Goal: Task Accomplishment & Management: Manage account settings

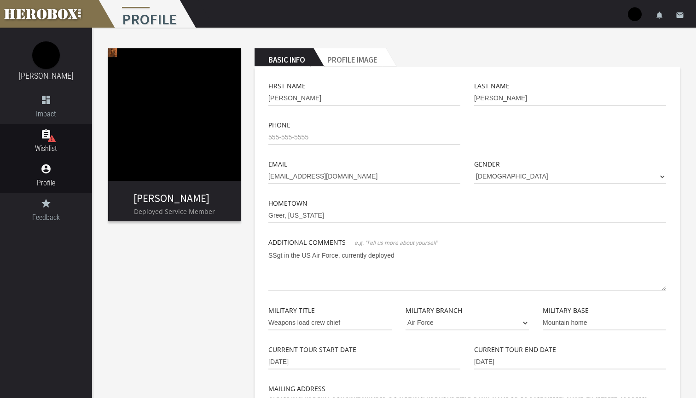
type textarea "SSgt in the US Air Force, currently deployed"
click at [44, 135] on icon "assignment" at bounding box center [46, 134] width 92 height 11
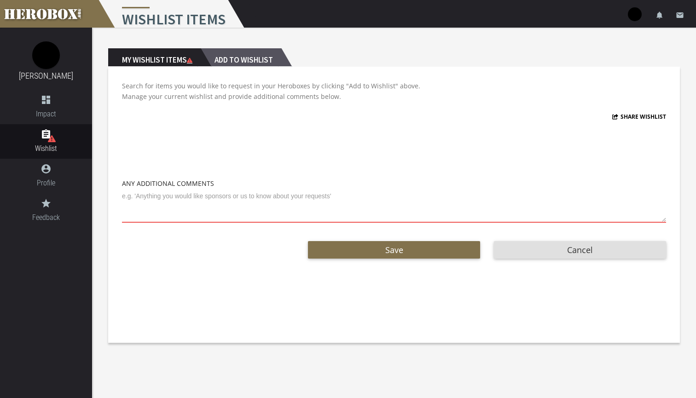
click at [248, 58] on h2 "Add to Wishlist" at bounding box center [241, 57] width 81 height 18
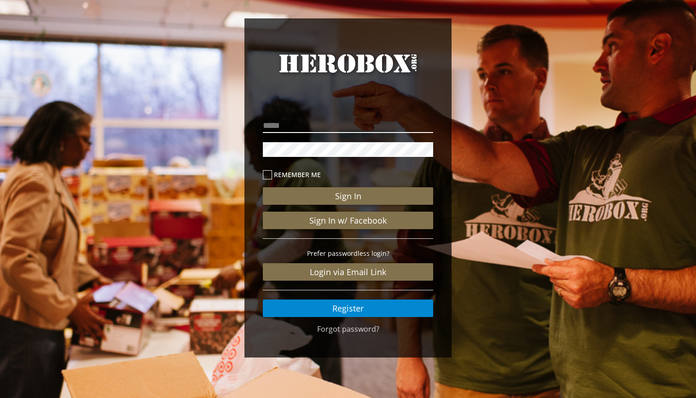
type input "**********"
click at [348, 196] on button "Sign In" at bounding box center [348, 195] width 170 height 17
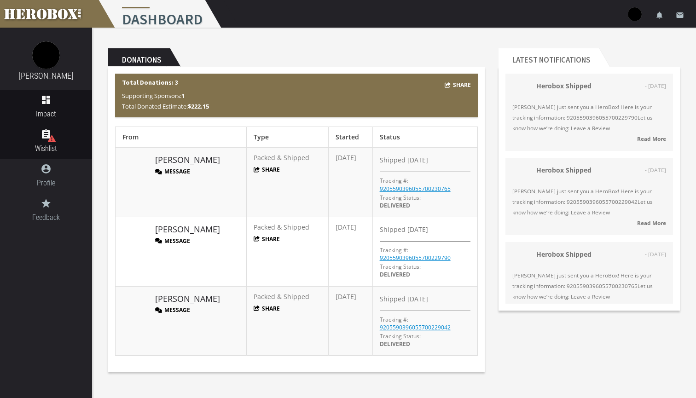
click at [60, 148] on span "Wishlist" at bounding box center [46, 149] width 92 height 12
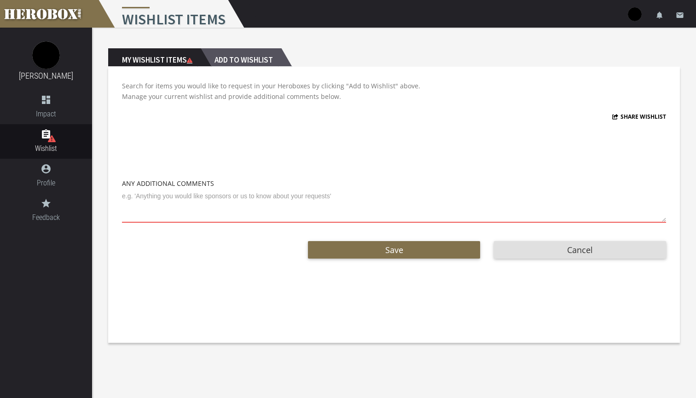
click at [259, 62] on h2 "Add to Wishlist" at bounding box center [241, 57] width 81 height 18
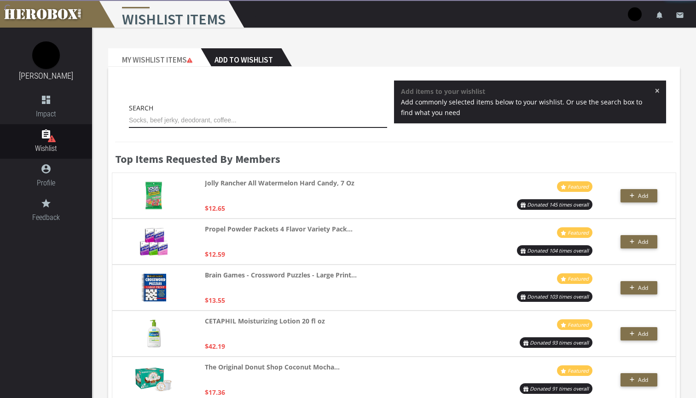
click at [210, 125] on input "text" at bounding box center [258, 120] width 258 height 15
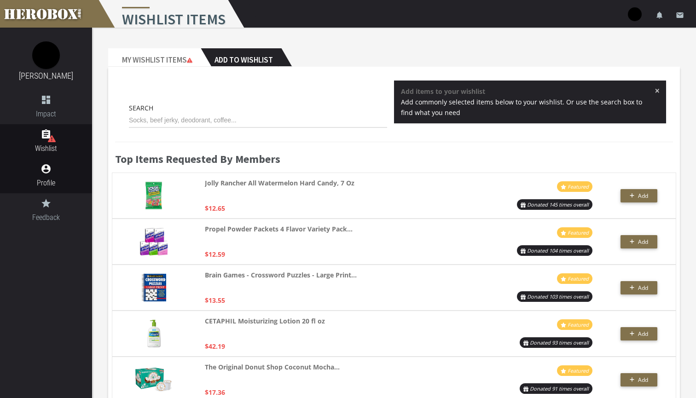
click at [52, 175] on link "account_circle Profile" at bounding box center [46, 176] width 92 height 35
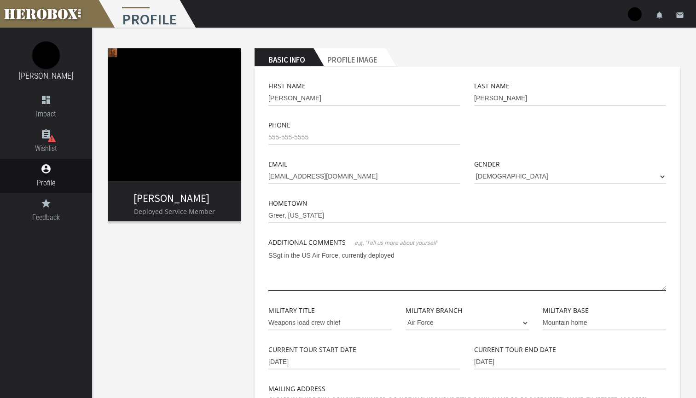
click at [399, 254] on textarea "SSgt in the US Air Force, currently deployed" at bounding box center [466, 269] width 397 height 43
click at [561, 256] on textarea "SSgt in the US Air Force, currently deployed with my unit I will be a POC for m…" at bounding box center [466, 269] width 397 height 43
click at [579, 253] on textarea "SSgt in the US Air Force, currently deployed with my unit I will be a POC for m…" at bounding box center [466, 269] width 397 height 43
click at [556, 256] on textarea "SSgt in the US Air Force, currently deployed with my unit I will be a POC for m…" at bounding box center [466, 269] width 397 height 43
type textarea "SSgt in the US Air Force, currently deployed with my unit I will be a POC for m…"
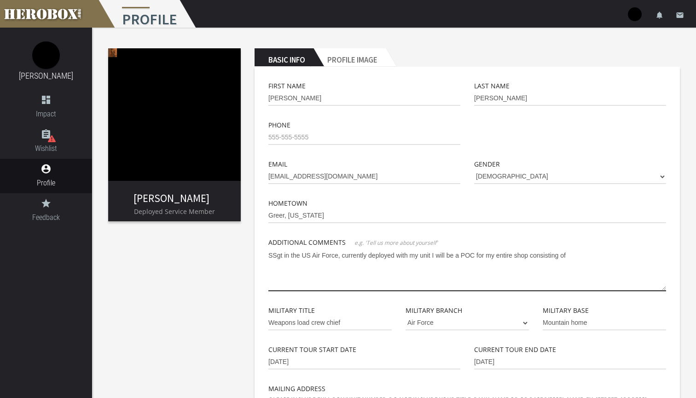
click at [586, 254] on textarea "SSgt in the US Air Force, currently deployed with my unit I will be a POC for m…" at bounding box center [466, 269] width 397 height 43
drag, startPoint x: 572, startPoint y: 257, endPoint x: 175, endPoint y: 256, distance: 397.0
click at [175, 256] on div "Thomas Sullivan Deployed Service Member Basic Info Profile Image First Name Tho…" at bounding box center [394, 319] width 604 height 583
type textarea "G"
click at [414, 256] on textarea "Hi I am SSgt Sullivan I will be using this to get items for my entire shop I am…" at bounding box center [466, 269] width 397 height 43
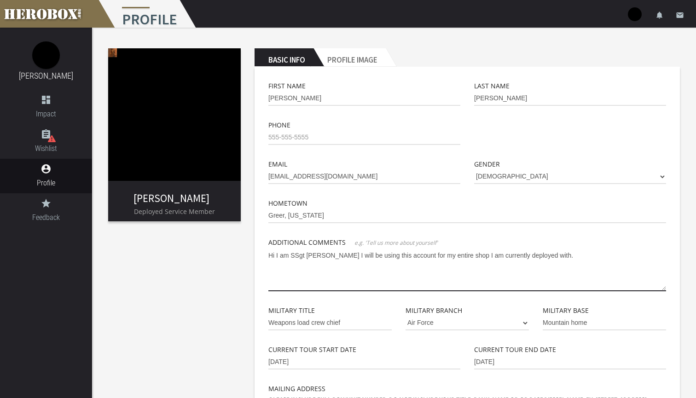
click at [551, 255] on textarea "Hi I am SSgt Sullivan I will be using this account for my entire shop I am curr…" at bounding box center [466, 269] width 397 height 43
click at [644, 256] on textarea "Hi I am SSgt Sullivan I will be using this account for my entire shop I am curr…" at bounding box center [466, 269] width 397 height 43
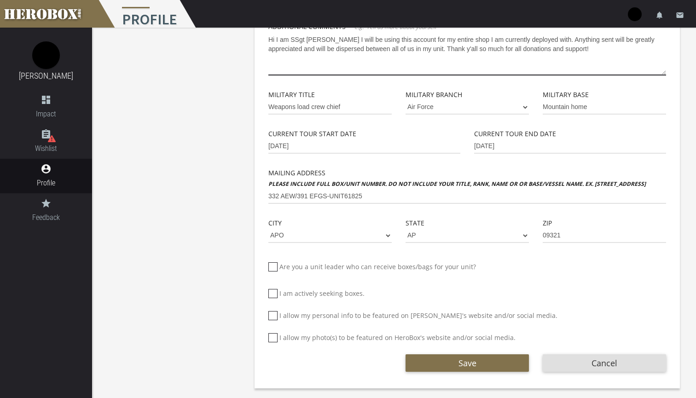
scroll to position [216, 0]
type textarea "Hi I am SSgt Sullivan I will be using this account for my entire shop I am curr…"
click at [276, 314] on icon at bounding box center [272, 315] width 9 height 9
click at [274, 314] on input "I allow my personal info to be featured on [PERSON_NAME]'s website and/or socia…" at bounding box center [271, 319] width 6 height 15
checkbox input "*****"
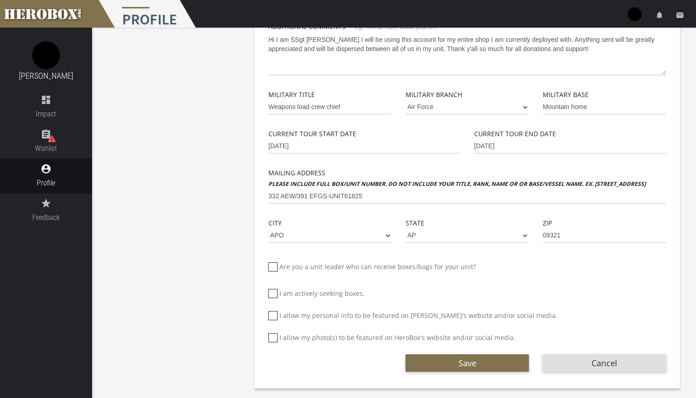
click at [276, 334] on icon at bounding box center [272, 337] width 9 height 9
click at [274, 334] on input "I allow my photo(s) to be featured on HeroBox's website and/or social media." at bounding box center [271, 341] width 6 height 15
checkbox input "*****"
click at [492, 366] on button "Save" at bounding box center [466, 362] width 123 height 17
click at [480, 363] on button "Save" at bounding box center [466, 362] width 123 height 17
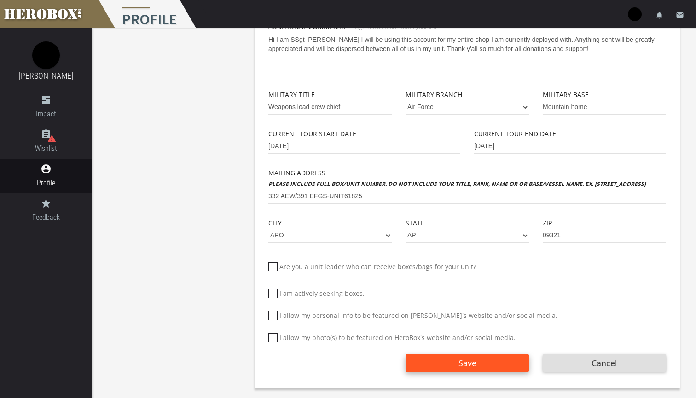
click at [480, 363] on button "Save" at bounding box center [466, 362] width 123 height 17
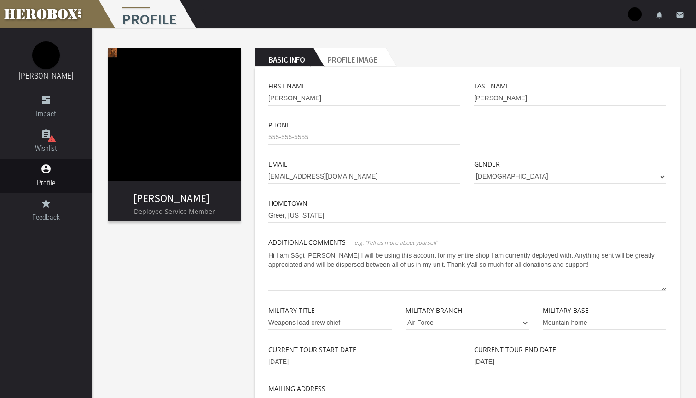
scroll to position [0, 0]
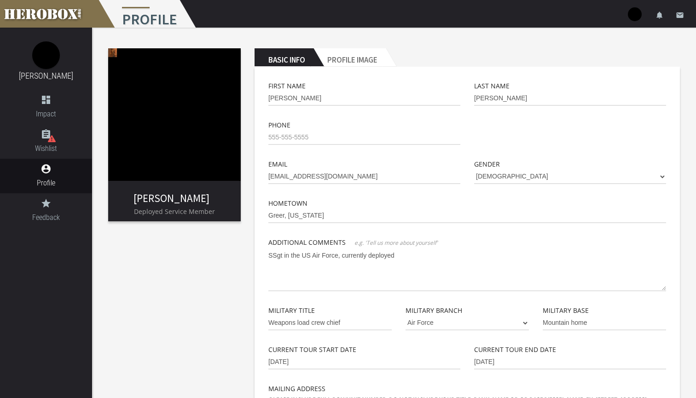
click at [113, 52] on img at bounding box center [174, 114] width 132 height 132
click at [160, 198] on link "[PERSON_NAME]" at bounding box center [171, 197] width 76 height 13
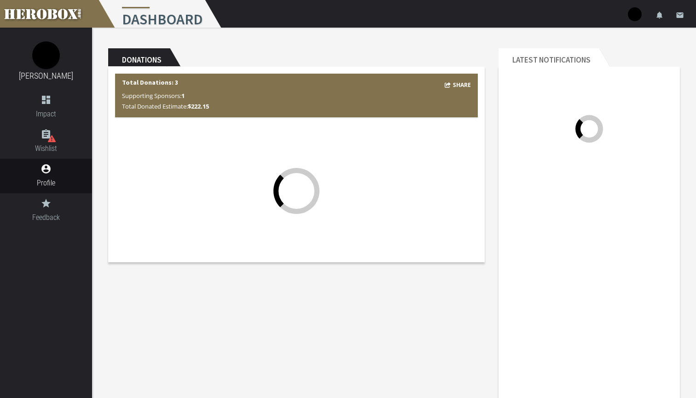
click at [160, 198] on div at bounding box center [296, 191] width 362 height 129
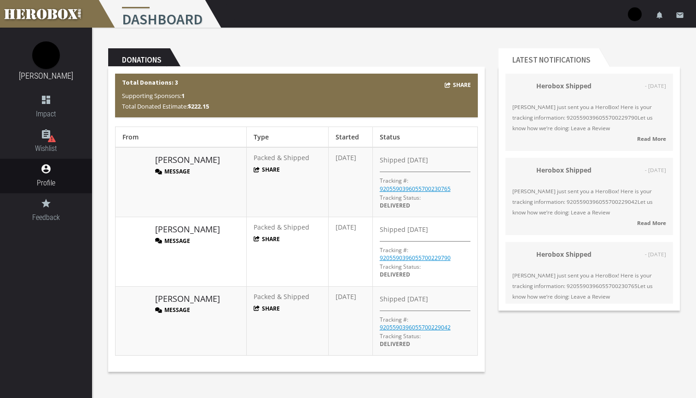
click at [182, 103] on span "Total Donated Estimate: $222.15" at bounding box center [165, 106] width 87 height 8
click at [178, 171] on button "Message" at bounding box center [172, 171] width 35 height 8
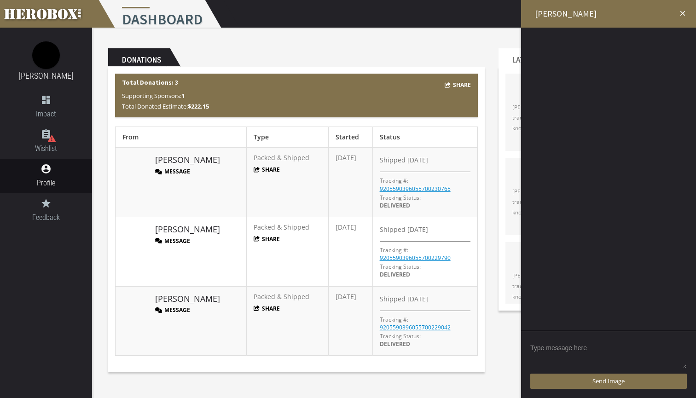
click at [581, 345] on textarea at bounding box center [608, 354] width 156 height 29
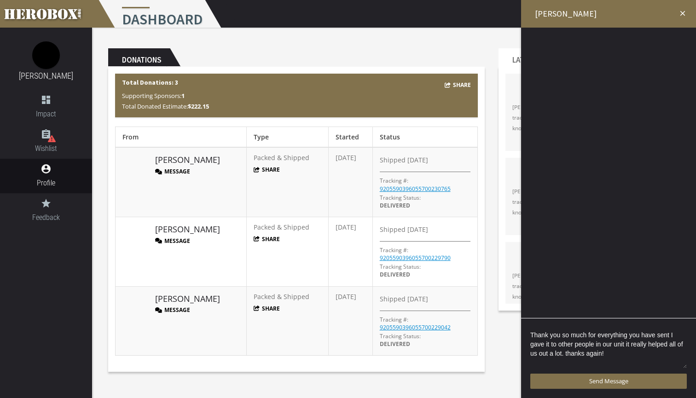
scroll to position [2, 0]
type textarea "Thank you so much for everything you have sent I gave it to other people in our…"
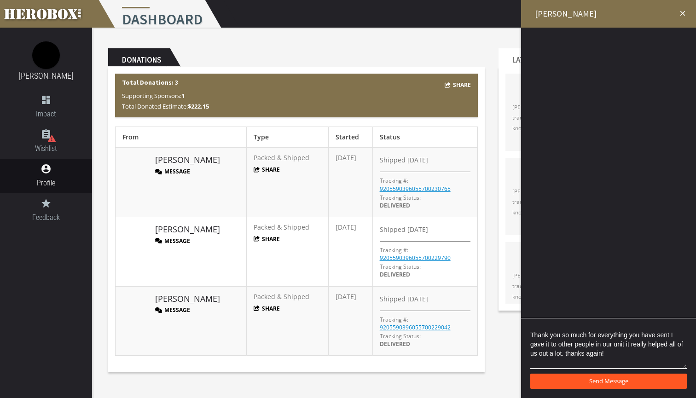
click at [609, 380] on button "Send Message" at bounding box center [608, 381] width 156 height 15
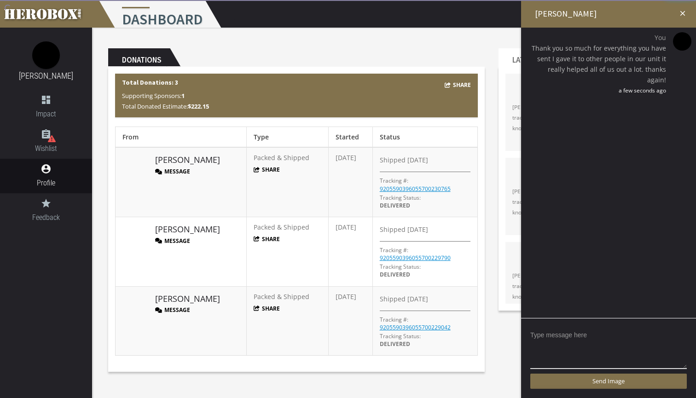
scroll to position [0, 0]
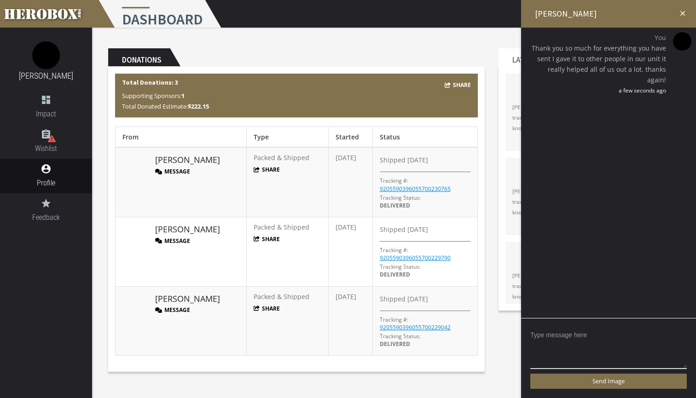
click at [681, 15] on icon "close" at bounding box center [682, 13] width 8 height 8
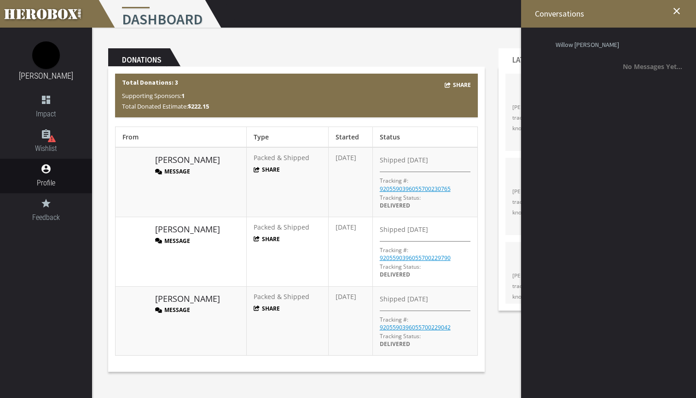
click at [682, 11] on h2 "Conversations close" at bounding box center [608, 14] width 175 height 28
click at [679, 11] on icon "close" at bounding box center [676, 11] width 11 height 11
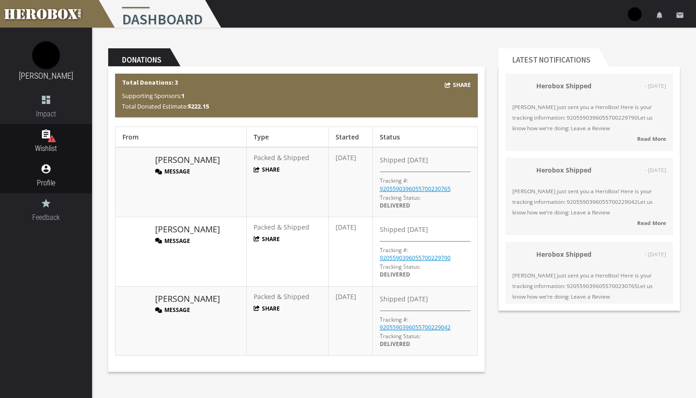
click at [63, 138] on icon "assignment" at bounding box center [46, 134] width 92 height 11
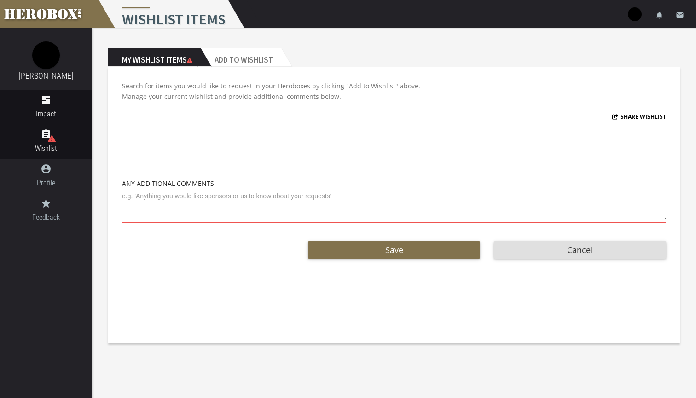
click at [66, 111] on span "Impact" at bounding box center [46, 114] width 92 height 12
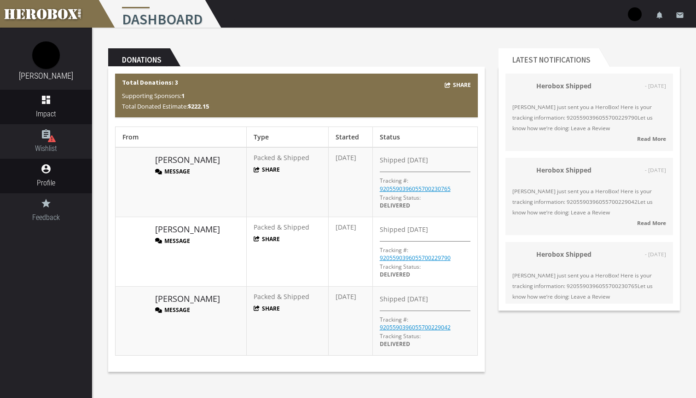
click at [45, 179] on span "Profile" at bounding box center [46, 183] width 92 height 12
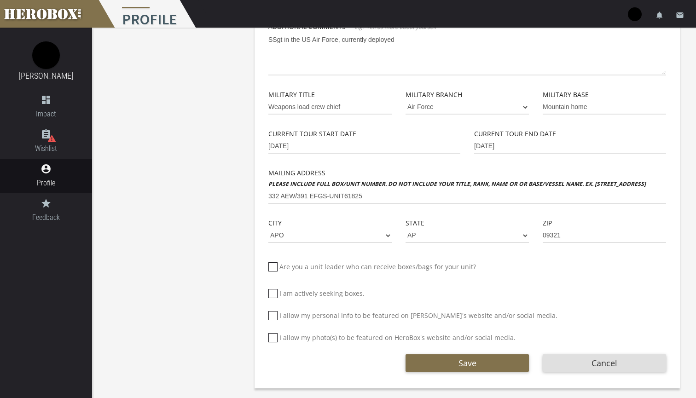
scroll to position [216, 0]
click at [39, 140] on link "assignment Wishlist" at bounding box center [46, 141] width 92 height 35
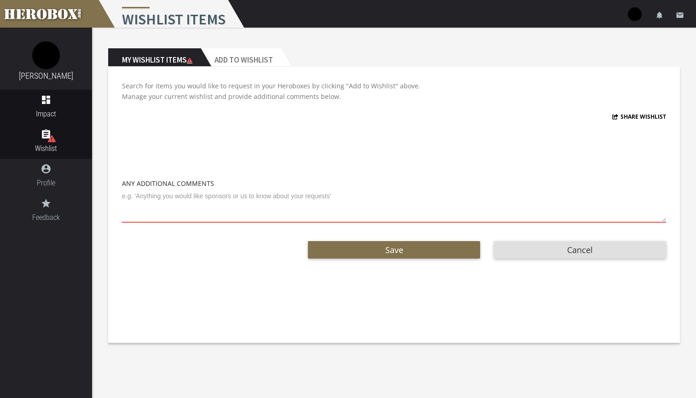
click at [46, 99] on icon "dashboard" at bounding box center [46, 99] width 92 height 11
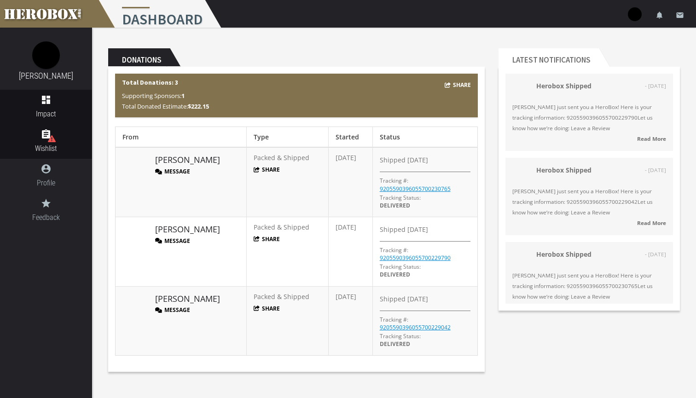
click at [46, 149] on span "Wishlist" at bounding box center [46, 149] width 92 height 12
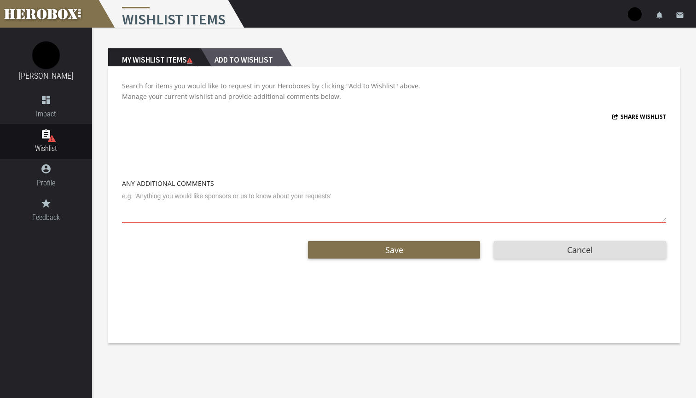
click at [261, 56] on h2 "Add to Wishlist" at bounding box center [241, 57] width 81 height 18
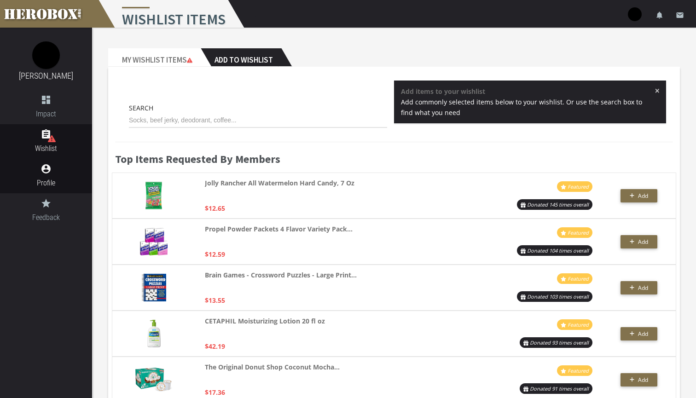
click at [50, 171] on icon "account_circle" at bounding box center [46, 168] width 92 height 11
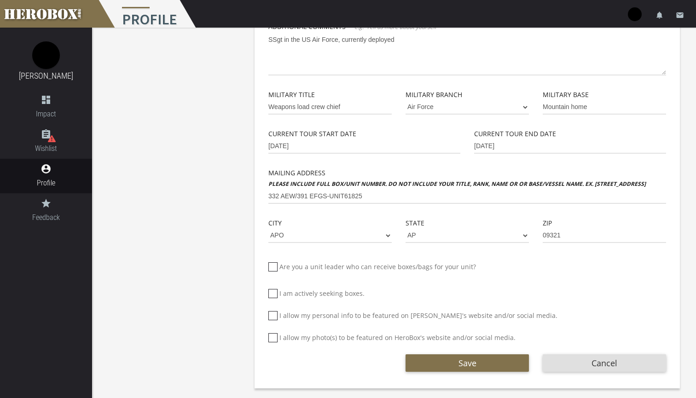
scroll to position [216, 0]
click at [274, 265] on icon at bounding box center [272, 266] width 9 height 9
click at [274, 265] on input "Are you a unit leader who can receive boxes/bags for your unit?" at bounding box center [271, 270] width 6 height 15
checkbox input "****"
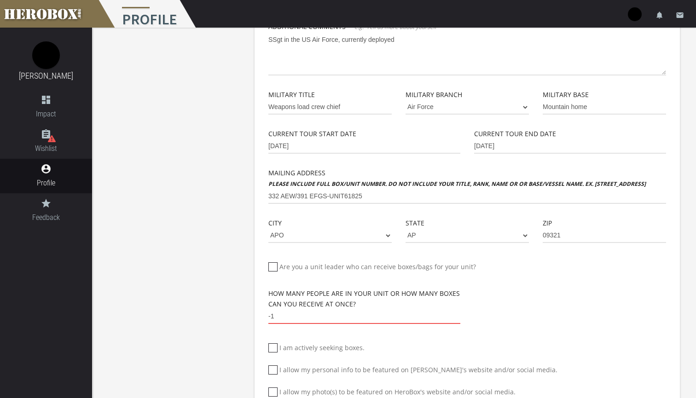
click at [456, 318] on input "-1" at bounding box center [364, 316] width 192 height 15
click at [457, 314] on input "0" at bounding box center [364, 316] width 192 height 15
click at [457, 314] on input "1" at bounding box center [364, 316] width 192 height 15
click at [457, 314] on input "2" at bounding box center [364, 316] width 192 height 15
click at [457, 314] on input "3" at bounding box center [364, 316] width 192 height 15
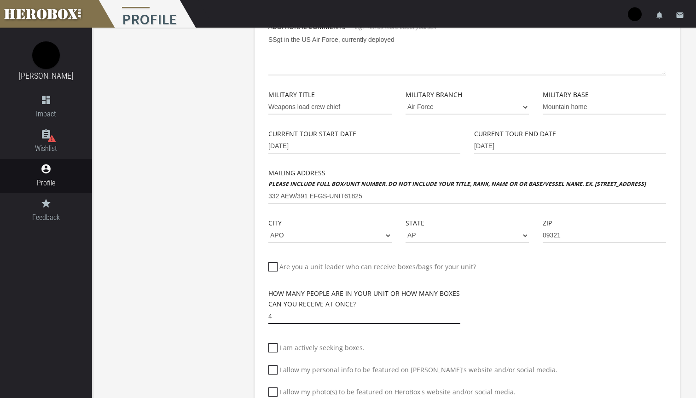
click at [457, 314] on input "4" at bounding box center [364, 316] width 192 height 15
click at [457, 314] on input "5" at bounding box center [364, 316] width 192 height 15
click at [457, 314] on input "14" at bounding box center [364, 316] width 192 height 15
click at [457, 314] on input "15" at bounding box center [364, 316] width 192 height 15
click at [457, 314] on input "16" at bounding box center [364, 316] width 192 height 15
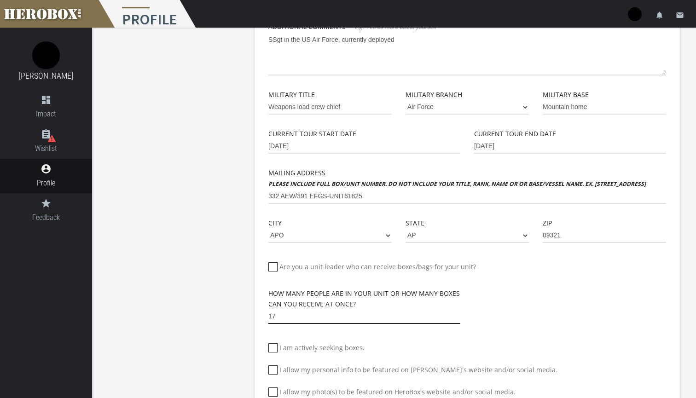
click at [457, 314] on input "17" at bounding box center [364, 316] width 192 height 15
click at [457, 314] on input "18" at bounding box center [364, 316] width 192 height 15
click at [457, 314] on input "19" at bounding box center [364, 316] width 192 height 15
click at [457, 314] on input "20" at bounding box center [364, 316] width 192 height 15
click at [457, 314] on input "21" at bounding box center [364, 316] width 192 height 15
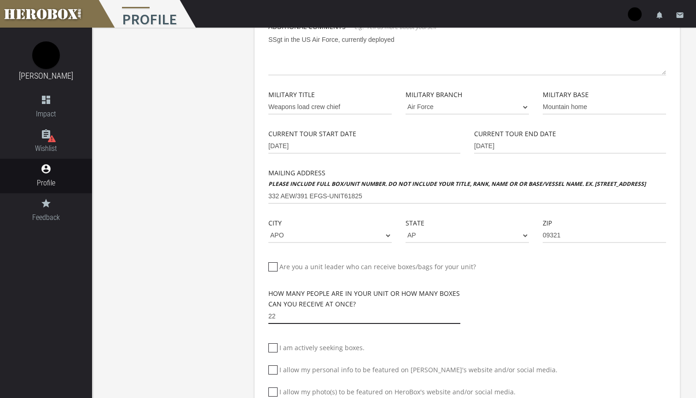
click at [457, 314] on input "22" at bounding box center [364, 316] width 192 height 15
click at [457, 314] on input "23" at bounding box center [364, 316] width 192 height 15
click at [457, 314] on input "24" at bounding box center [364, 316] width 192 height 15
click at [457, 314] on input "25" at bounding box center [364, 316] width 192 height 15
click at [457, 314] on input "26" at bounding box center [364, 316] width 192 height 15
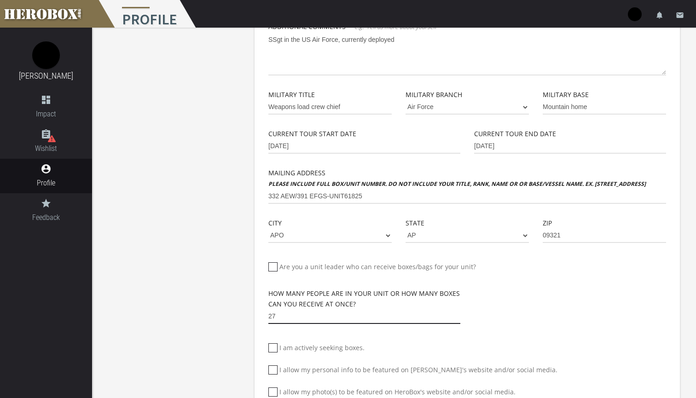
click at [457, 314] on input "27" at bounding box center [364, 316] width 192 height 15
click at [457, 314] on input "28" at bounding box center [364, 316] width 192 height 15
click at [457, 314] on input "29" at bounding box center [364, 316] width 192 height 15
click at [457, 314] on input "30" at bounding box center [364, 316] width 192 height 15
click at [457, 314] on input "31" at bounding box center [364, 316] width 192 height 15
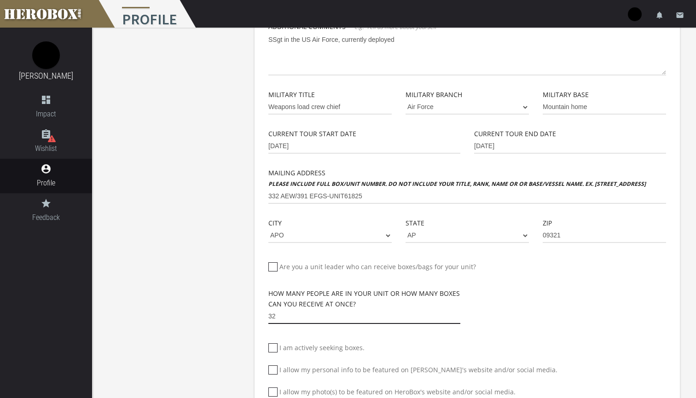
click at [457, 314] on input "32" at bounding box center [364, 316] width 192 height 15
click at [457, 314] on input "33" at bounding box center [364, 316] width 192 height 15
click at [457, 314] on input "34" at bounding box center [364, 316] width 192 height 15
click at [457, 314] on input "35" at bounding box center [364, 316] width 192 height 15
click at [457, 314] on input "36" at bounding box center [364, 316] width 192 height 15
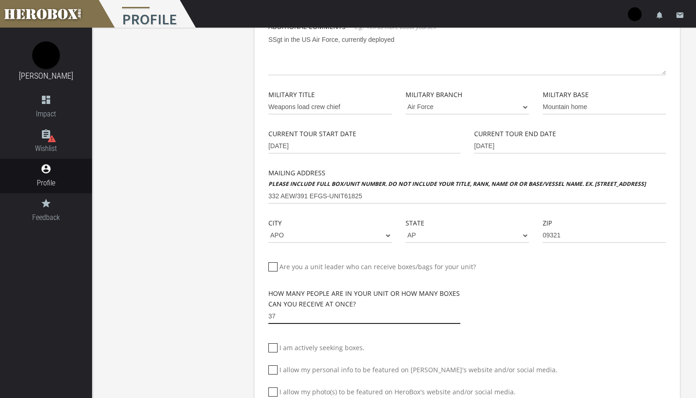
click at [457, 314] on input "37" at bounding box center [364, 316] width 192 height 15
click at [457, 314] on input "38" at bounding box center [364, 316] width 192 height 15
click at [457, 314] on input "39" at bounding box center [364, 316] width 192 height 15
click at [457, 314] on input "40" at bounding box center [364, 316] width 192 height 15
click at [457, 314] on input "41" at bounding box center [364, 316] width 192 height 15
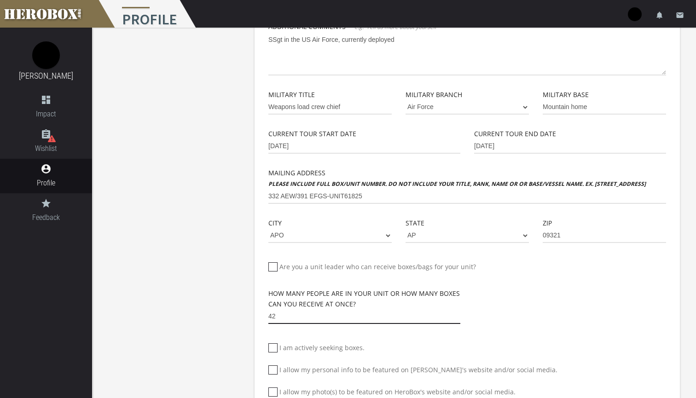
click at [457, 314] on input "42" at bounding box center [364, 316] width 192 height 15
click at [457, 314] on input "43" at bounding box center [364, 316] width 192 height 15
click at [457, 314] on input "44" at bounding box center [364, 316] width 192 height 15
click at [457, 314] on input "45" at bounding box center [364, 316] width 192 height 15
click at [457, 314] on input "46" at bounding box center [364, 316] width 192 height 15
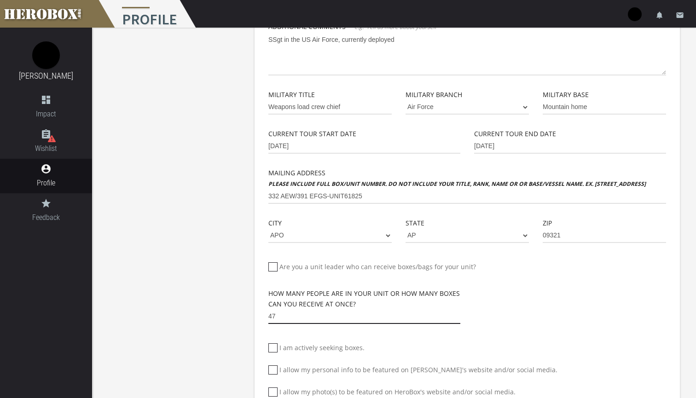
click at [457, 314] on input "47" at bounding box center [364, 316] width 192 height 15
click at [457, 314] on input "48" at bounding box center [364, 316] width 192 height 15
click at [457, 314] on input "49" at bounding box center [364, 316] width 192 height 15
click at [457, 314] on input "50" at bounding box center [364, 316] width 192 height 15
click at [456, 317] on input "49" at bounding box center [364, 316] width 192 height 15
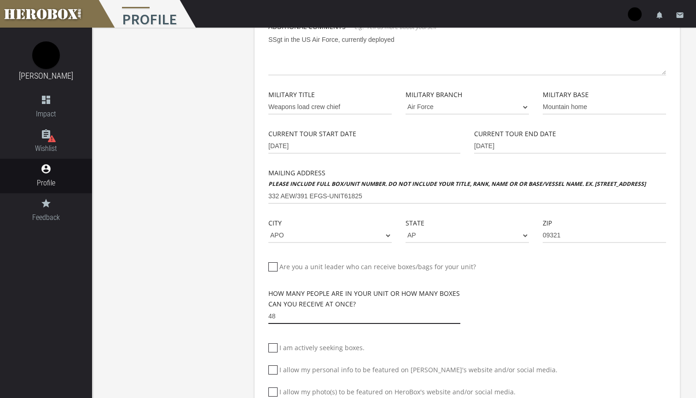
click at [456, 317] on input "48" at bounding box center [364, 316] width 192 height 15
click at [456, 317] on input "47" at bounding box center [364, 316] width 192 height 15
click at [456, 317] on input "46" at bounding box center [364, 316] width 192 height 15
click at [456, 317] on input "45" at bounding box center [364, 316] width 192 height 15
click at [456, 317] on input "44" at bounding box center [364, 316] width 192 height 15
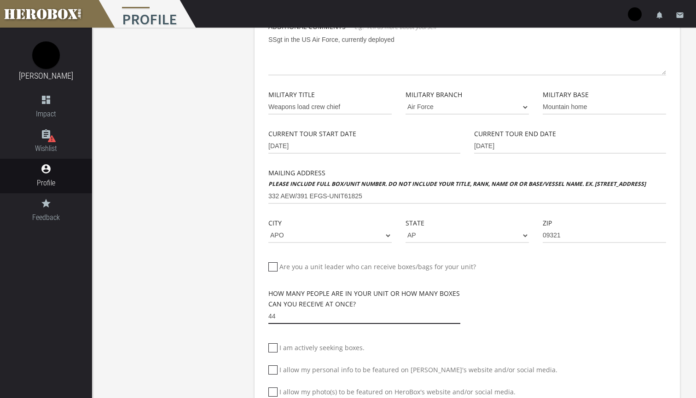
type input "43"
click at [456, 317] on input "43" at bounding box center [364, 316] width 192 height 15
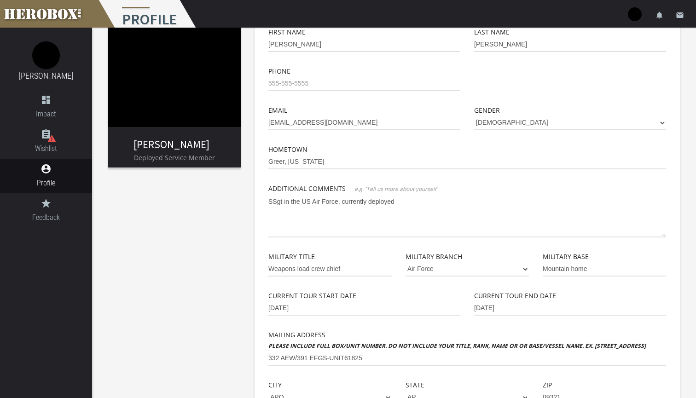
scroll to position [50, 0]
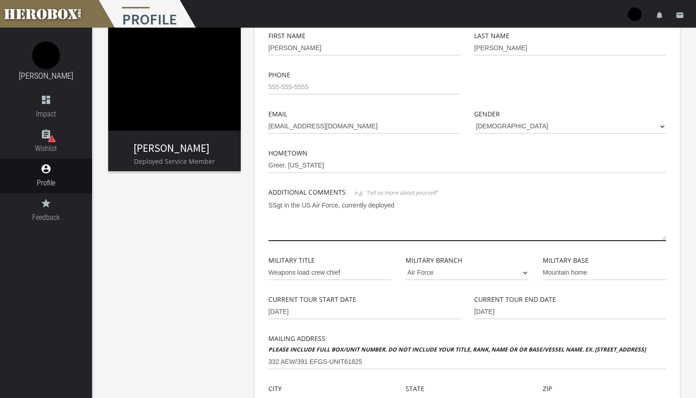
click at [397, 203] on textarea "SSgt in the US Air Force, currently deployed" at bounding box center [466, 219] width 397 height 43
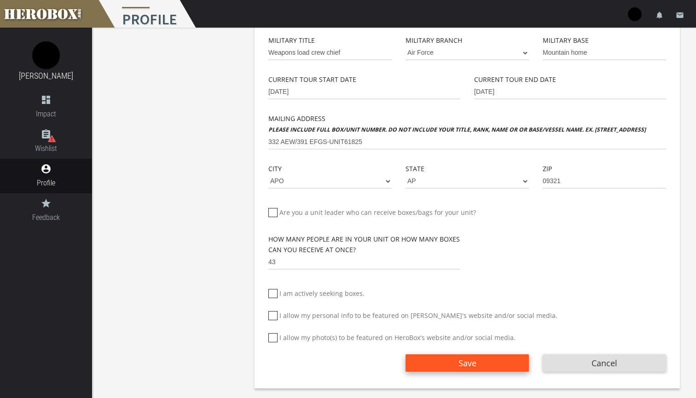
type textarea "SSgt in the US Air"
click at [431, 362] on button "Save" at bounding box center [466, 362] width 123 height 17
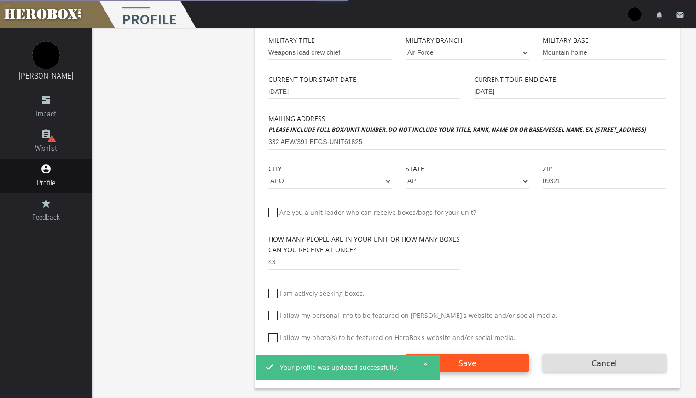
click at [431, 362] on div "Your profile was updated successfully." at bounding box center [347, 367] width 177 height 22
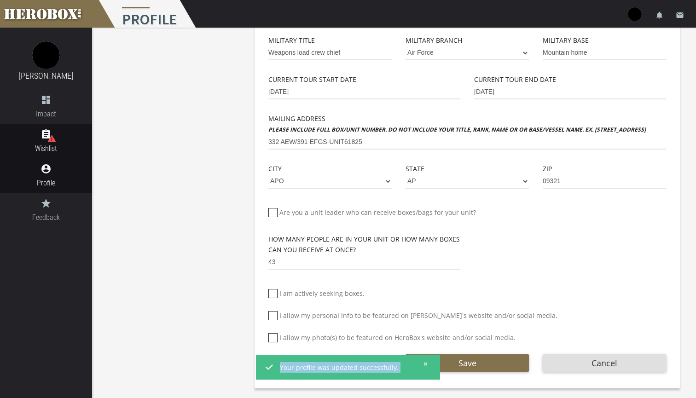
click at [64, 134] on icon "assignment" at bounding box center [46, 134] width 92 height 11
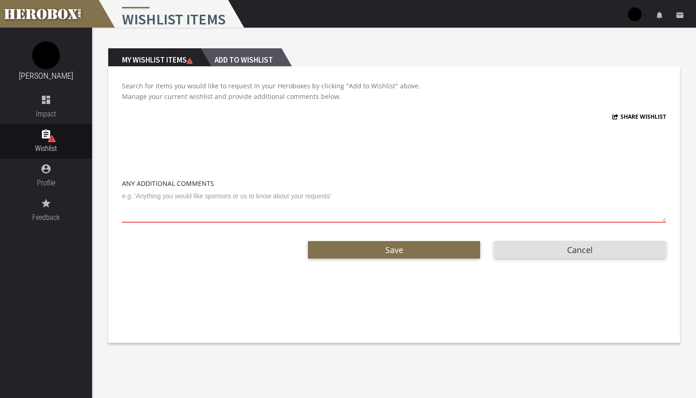
click at [251, 57] on h2 "Add to Wishlist" at bounding box center [241, 57] width 81 height 18
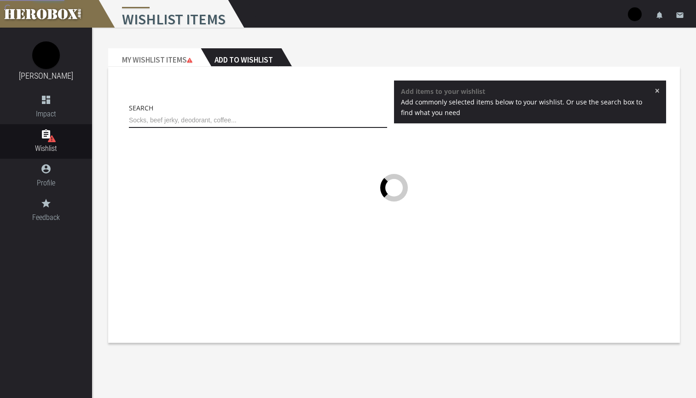
click at [208, 114] on input "text" at bounding box center [258, 120] width 258 height 15
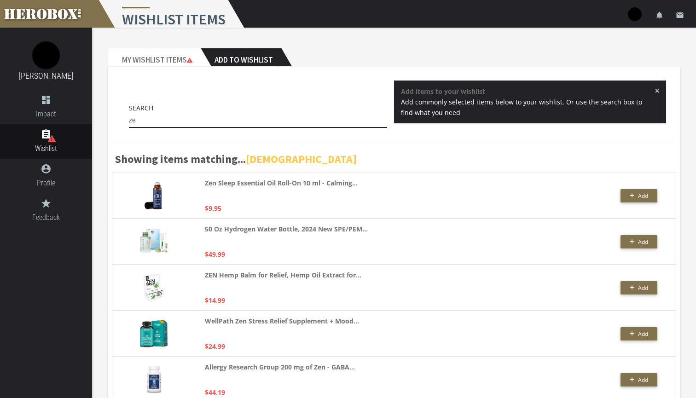
type input "z"
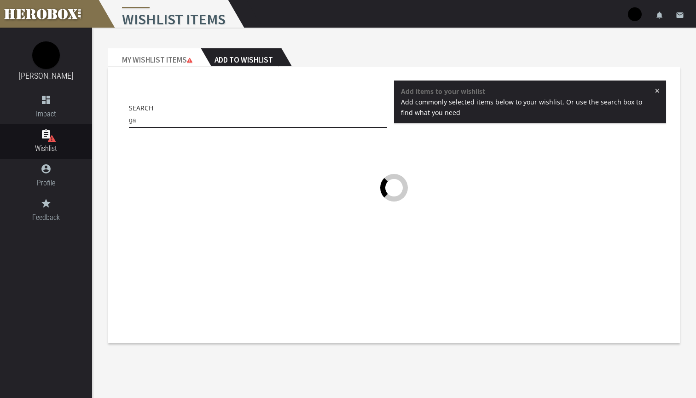
type input "g"
type input "c"
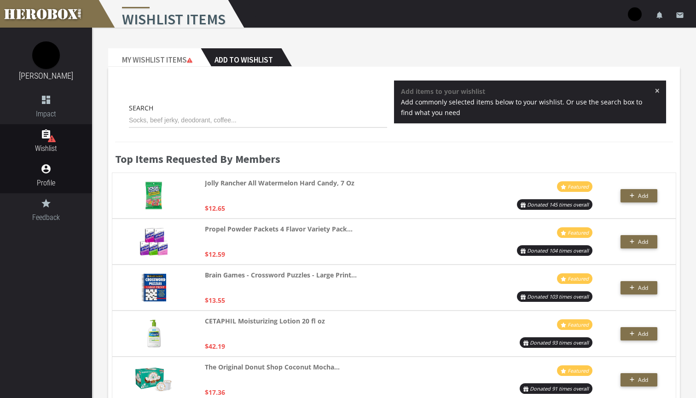
click at [56, 173] on icon "account_circle" at bounding box center [46, 168] width 92 height 11
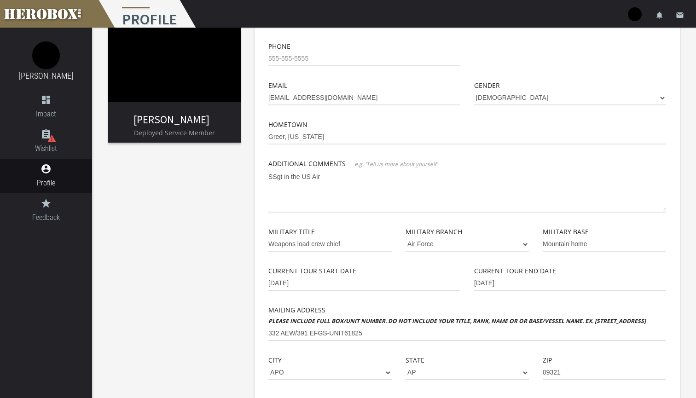
scroll to position [78, 0]
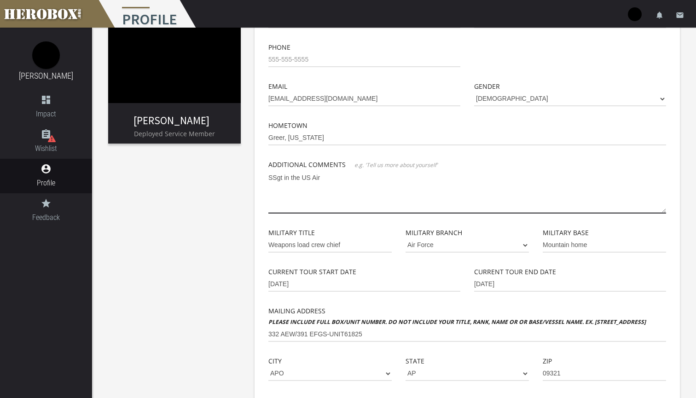
click at [327, 178] on textarea "SSgt in the US Air" at bounding box center [466, 191] width 397 height 43
type textarea "S"
click at [389, 179] on textarea "Hi Im SSgt Sullivan I'm currently deployed" at bounding box center [466, 191] width 397 height 43
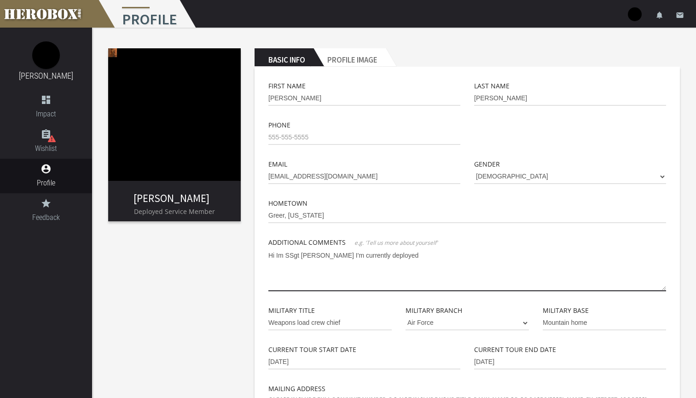
scroll to position [0, 0]
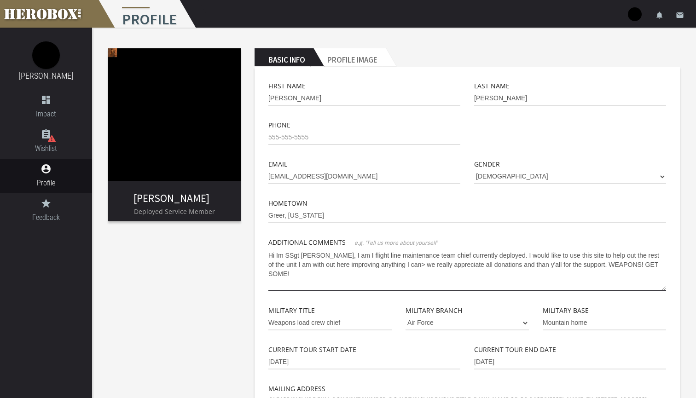
click at [399, 266] on textarea "Hi Im SSgt Sullivan, I am I flight line maintenance team chief currently deploy…" at bounding box center [466, 269] width 397 height 43
click at [306, 266] on textarea "Hi Im SSgt Sullivan, I am I flight line maintenance team chief currently deploy…" at bounding box center [466, 269] width 397 height 43
click at [392, 266] on textarea "Hi Im SSgt Sullivan, I am I flight line maintenance team chief currently deploy…" at bounding box center [466, 269] width 397 height 43
click at [579, 263] on textarea "Hi Im SSgt Sullivan, I am I flight line maintenance team chief currently deploy…" at bounding box center [466, 269] width 397 height 43
click at [610, 266] on textarea "Hi Im SSgt Sullivan, I am I flight line maintenance team chief currently deploy…" at bounding box center [466, 269] width 397 height 43
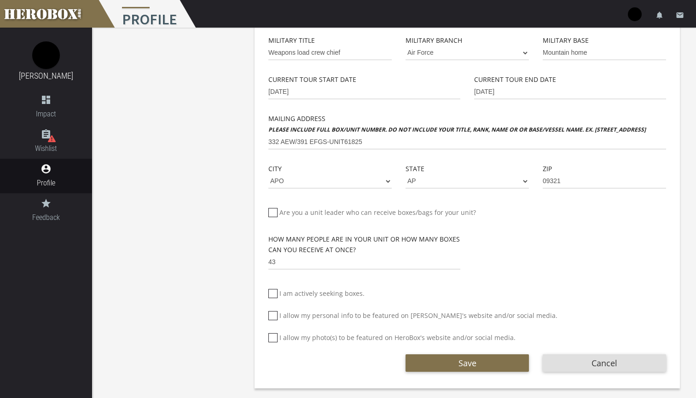
scroll to position [270, 0]
type textarea "Hi Im SSgt [PERSON_NAME], I am I flight line maintenance team chief currently d…"
click at [427, 360] on button "Save" at bounding box center [466, 362] width 123 height 17
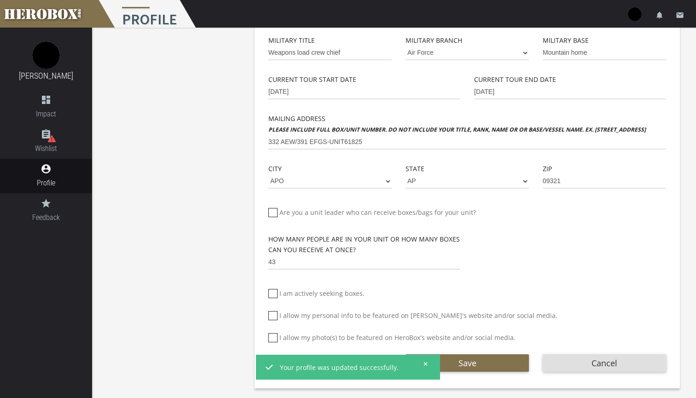
click at [274, 339] on icon at bounding box center [272, 337] width 9 height 9
click at [274, 339] on input "I allow my photo(s) to be featured on HeroBox's website and/or social media." at bounding box center [271, 341] width 6 height 15
checkbox input "*****"
click at [270, 315] on icon at bounding box center [272, 315] width 9 height 9
click at [270, 315] on input "I allow my personal info to be featured on [PERSON_NAME]'s website and/or socia…" at bounding box center [271, 319] width 6 height 15
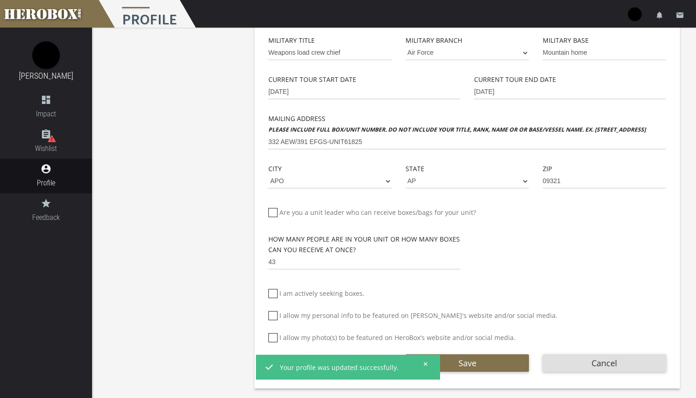
checkbox input "*****"
click at [479, 367] on button "Save" at bounding box center [466, 362] width 123 height 17
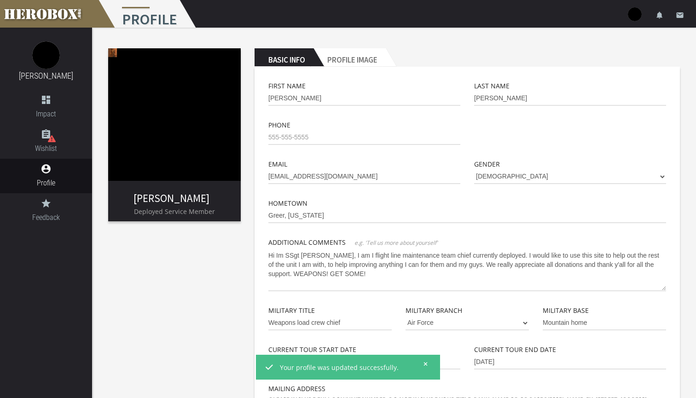
scroll to position [0, 0]
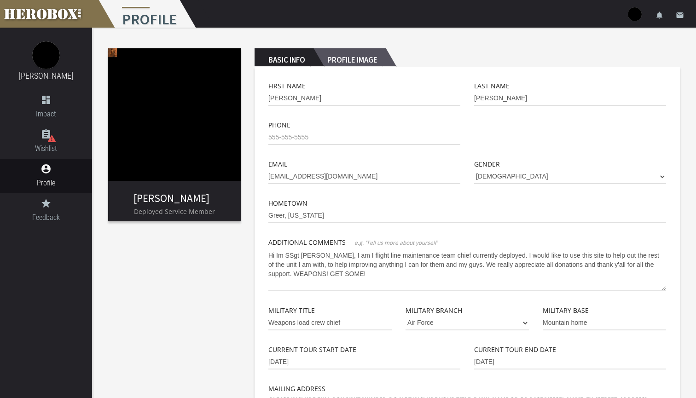
click at [377, 60] on h2 "Profile Image" at bounding box center [349, 57] width 72 height 18
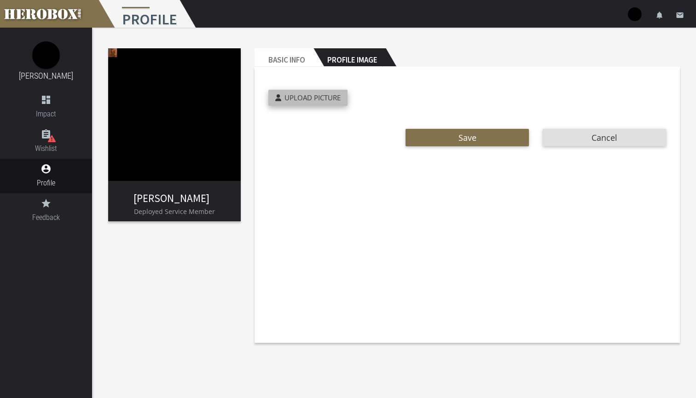
click at [321, 100] on span "Upload Picture" at bounding box center [312, 97] width 56 height 9
click at [321, 100] on input "Upload Picture" at bounding box center [329, 95] width 122 height 11
type input "**********"
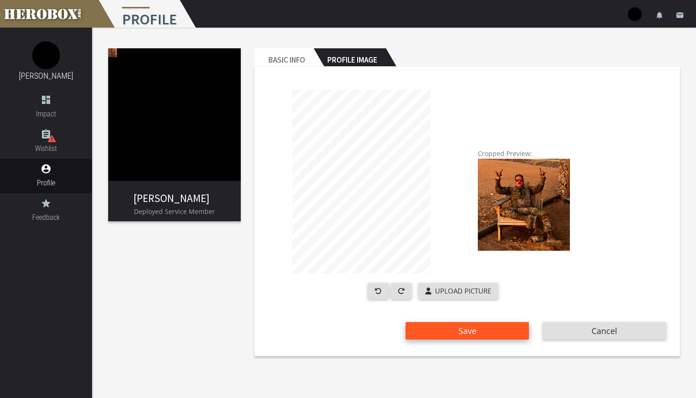
click at [490, 333] on button "Save" at bounding box center [466, 330] width 123 height 17
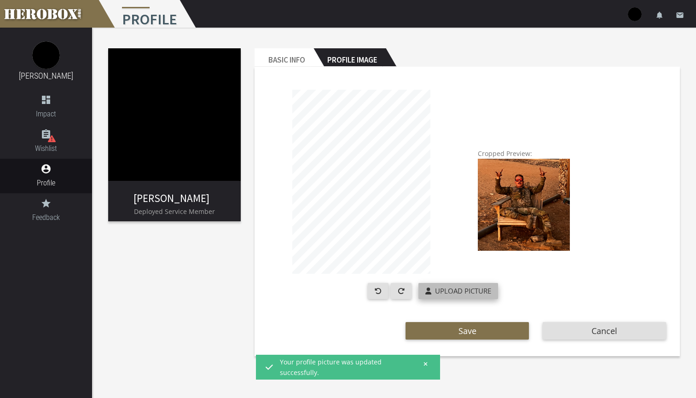
click at [476, 289] on span "Upload Picture" at bounding box center [463, 290] width 56 height 9
click at [476, 289] on input "Upload Picture" at bounding box center [479, 288] width 122 height 11
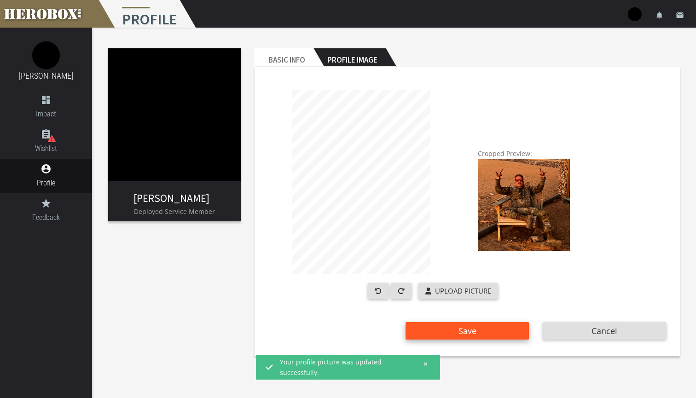
click at [475, 334] on span "Save" at bounding box center [467, 330] width 18 height 11
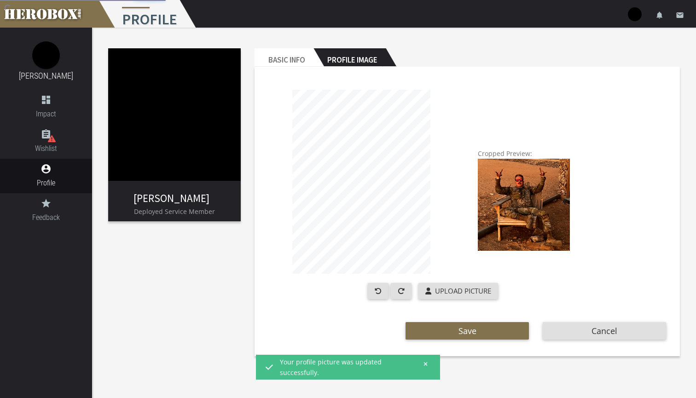
click at [47, 58] on img at bounding box center [46, 55] width 28 height 28
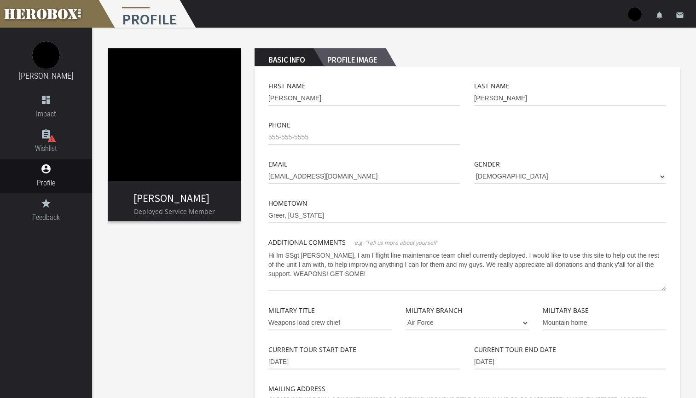
click at [348, 60] on h2 "Profile Image" at bounding box center [349, 57] width 72 height 18
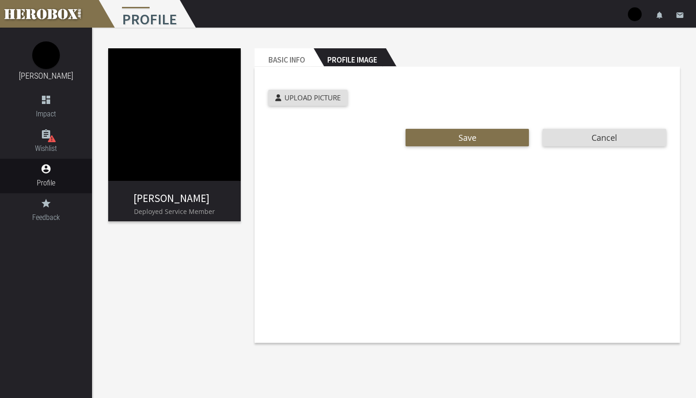
click at [173, 198] on link "[PERSON_NAME]" at bounding box center [171, 197] width 76 height 13
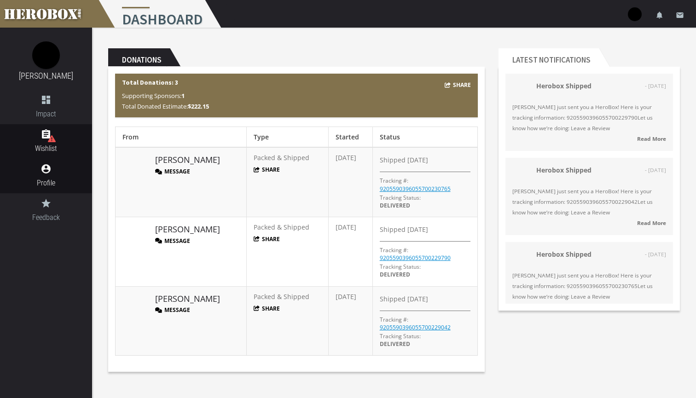
click at [52, 134] on icon "assignment" at bounding box center [46, 134] width 92 height 11
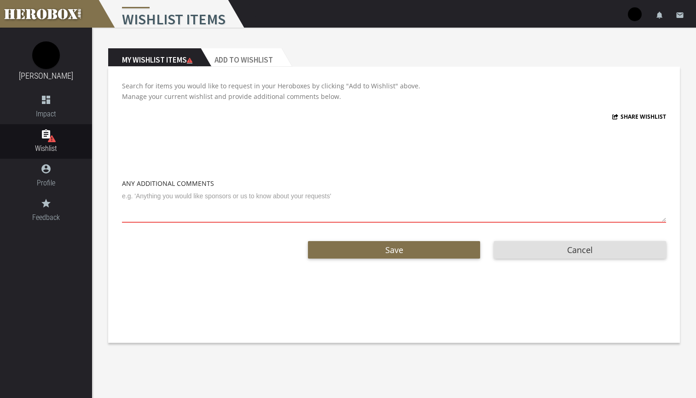
click at [193, 213] on textarea at bounding box center [394, 206] width 544 height 34
click at [252, 59] on h2 "Add to Wishlist" at bounding box center [241, 57] width 81 height 18
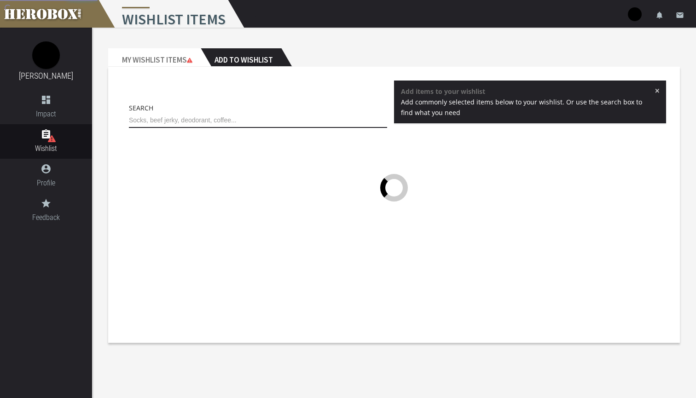
click at [224, 124] on input "text" at bounding box center [258, 120] width 258 height 15
type input "c"
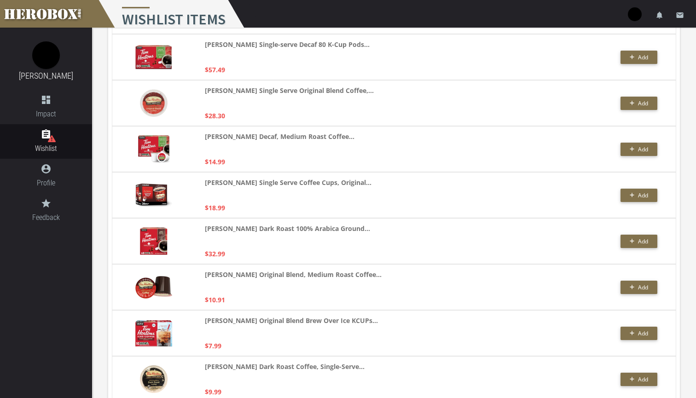
scroll to position [598, 0]
click at [636, 243] on span "Add" at bounding box center [638, 241] width 19 height 8
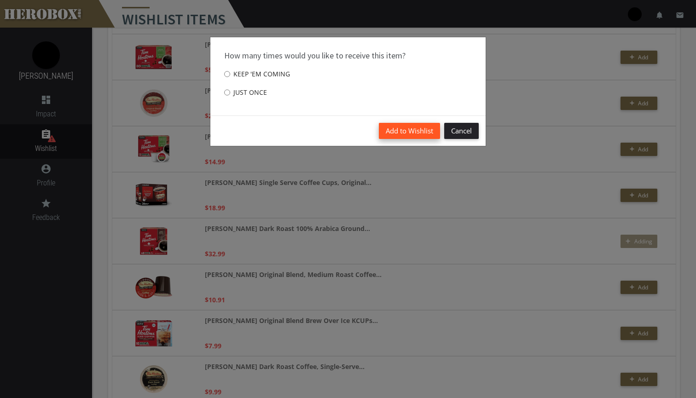
click at [387, 128] on button "Add to Wishlist" at bounding box center [409, 131] width 61 height 16
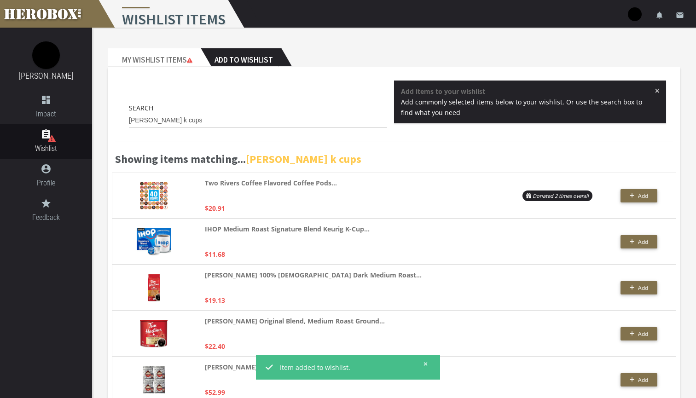
scroll to position [0, 0]
click at [236, 118] on input "[PERSON_NAME] k cups" at bounding box center [258, 120] width 258 height 15
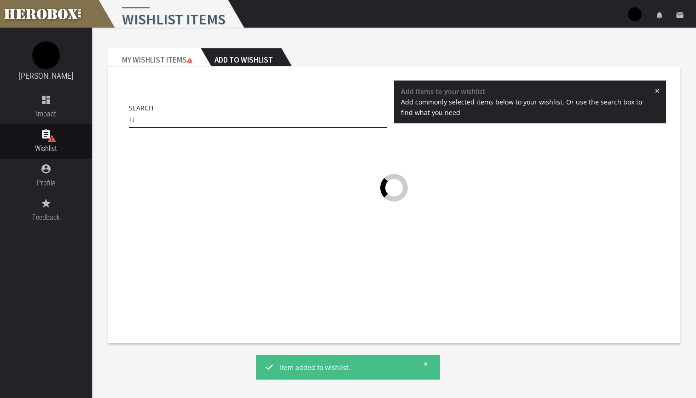
type input "T"
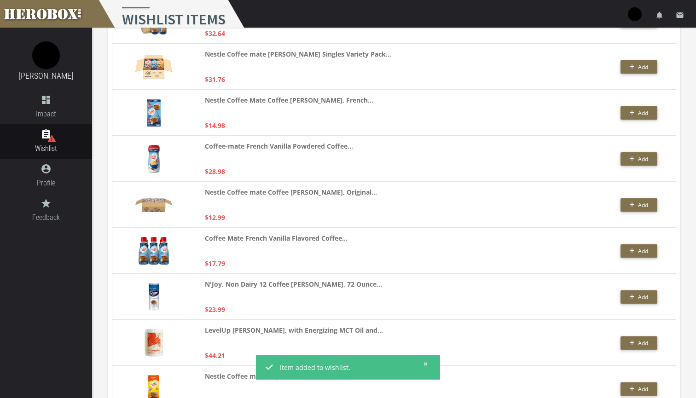
scroll to position [174, 0]
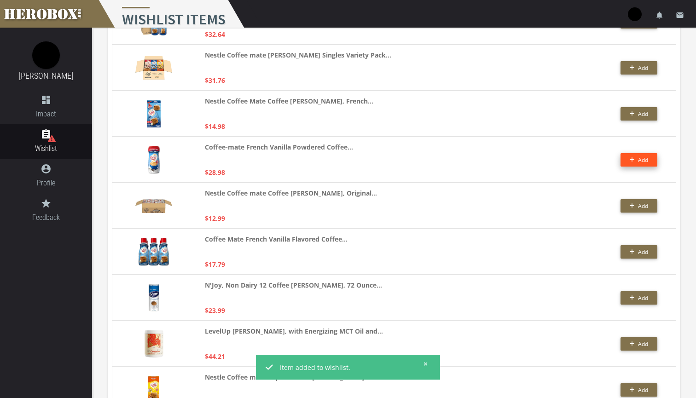
type input "coffee [PERSON_NAME]"
click at [628, 155] on button "Add" at bounding box center [638, 159] width 37 height 13
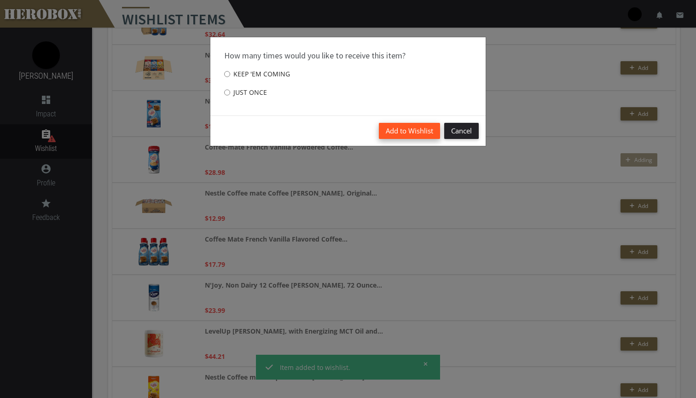
click at [392, 126] on button "Add to Wishlist" at bounding box center [409, 131] width 61 height 16
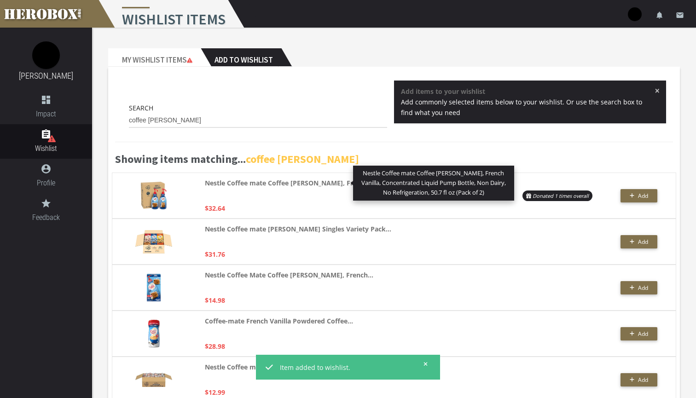
scroll to position [0, 0]
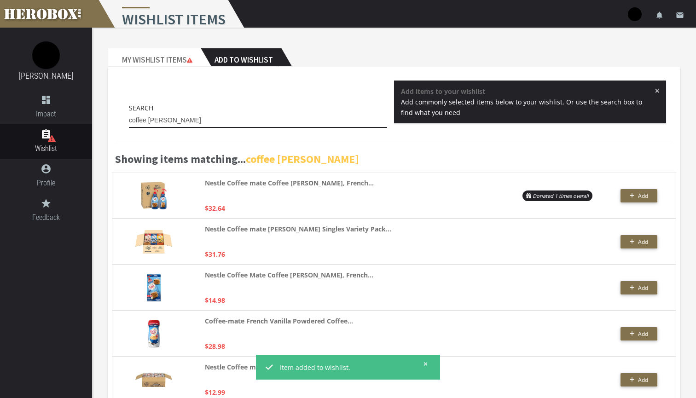
click at [188, 120] on input "coffee [PERSON_NAME]" at bounding box center [258, 120] width 258 height 15
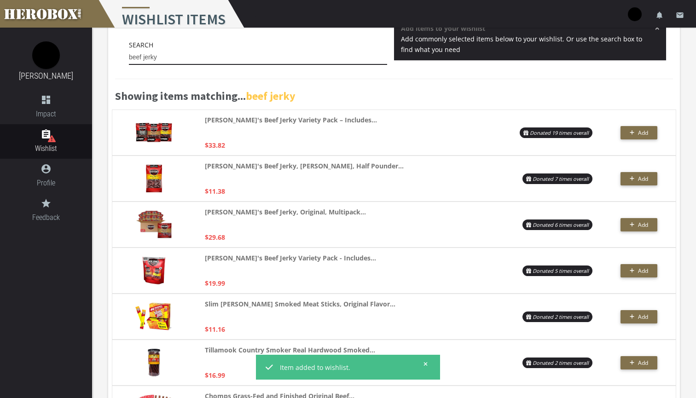
scroll to position [65, 0]
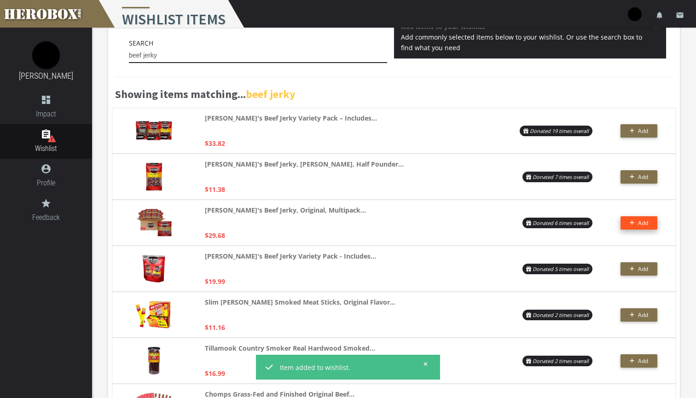
type input "beef jerky"
click at [638, 224] on span "Add" at bounding box center [643, 223] width 10 height 8
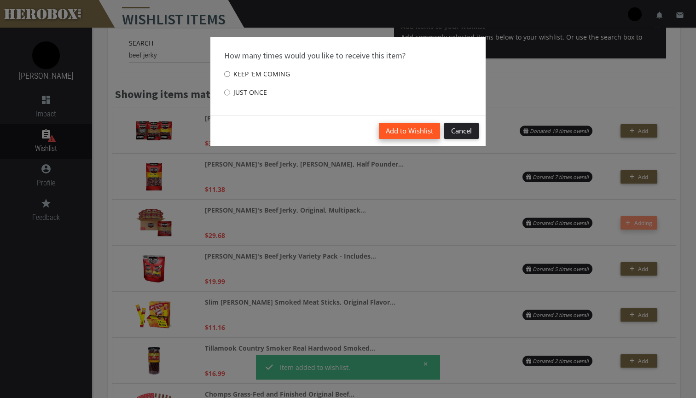
click at [414, 128] on button "Add to Wishlist" at bounding box center [409, 131] width 61 height 16
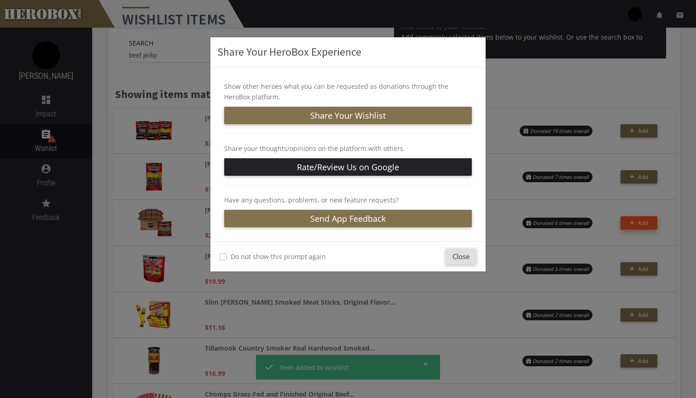
click at [230, 256] on label "Do not show this prompt again" at bounding box center [277, 256] width 95 height 11
click at [464, 257] on button "Close" at bounding box center [460, 256] width 31 height 16
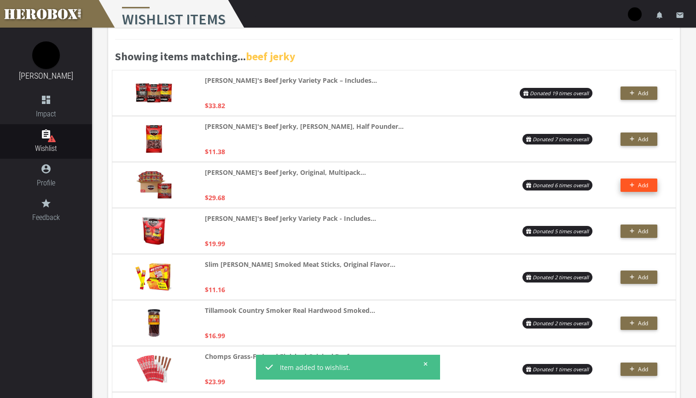
scroll to position [123, 0]
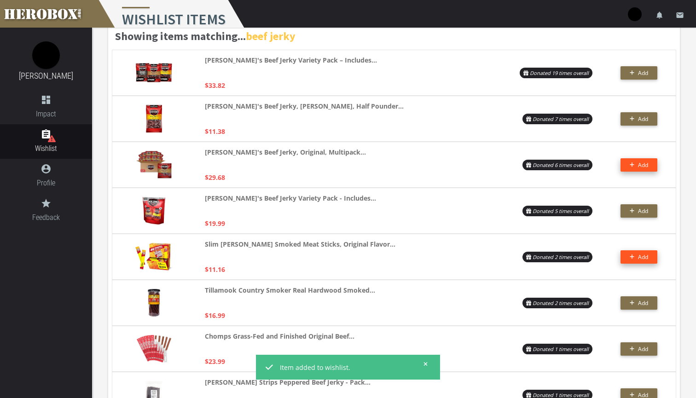
click at [635, 258] on span "Add" at bounding box center [638, 257] width 19 height 8
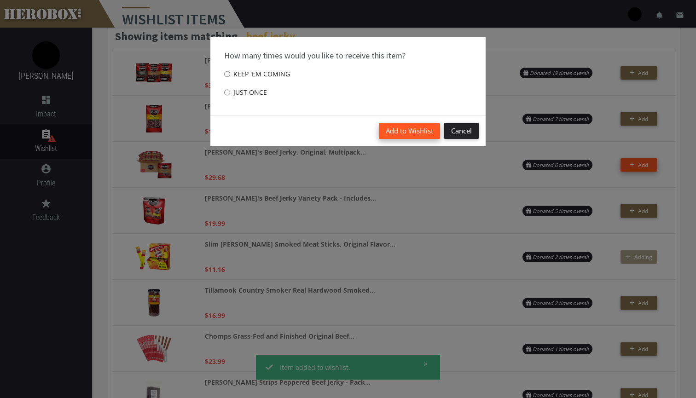
click at [429, 134] on button "Add to Wishlist" at bounding box center [409, 131] width 61 height 16
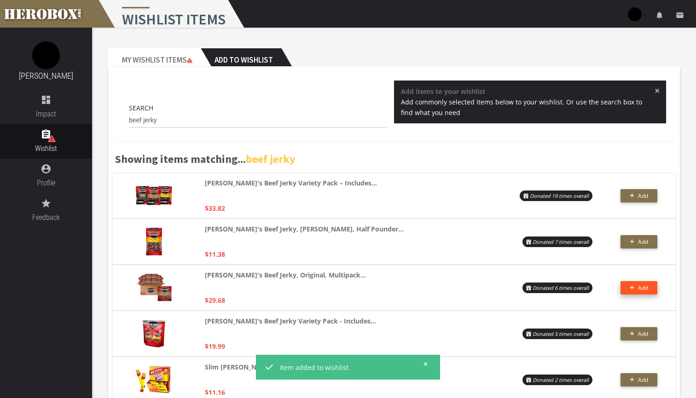
scroll to position [0, 0]
click at [190, 120] on input "beef jerky" at bounding box center [258, 120] width 258 height 15
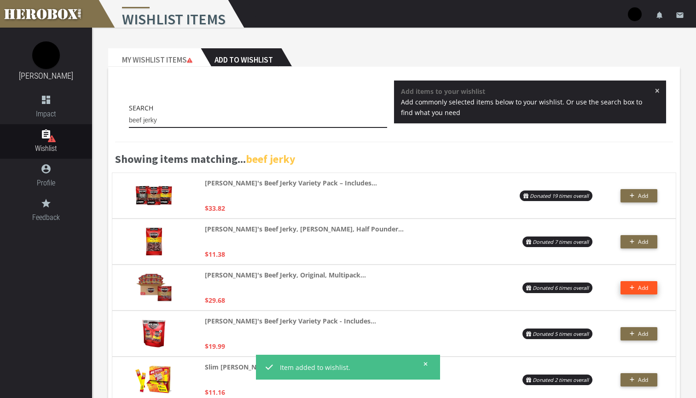
click at [190, 120] on input "beef jerky" at bounding box center [258, 120] width 258 height 15
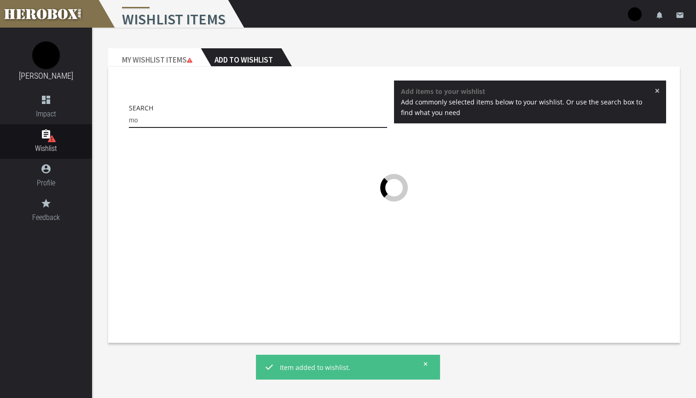
type input "m"
type input "s"
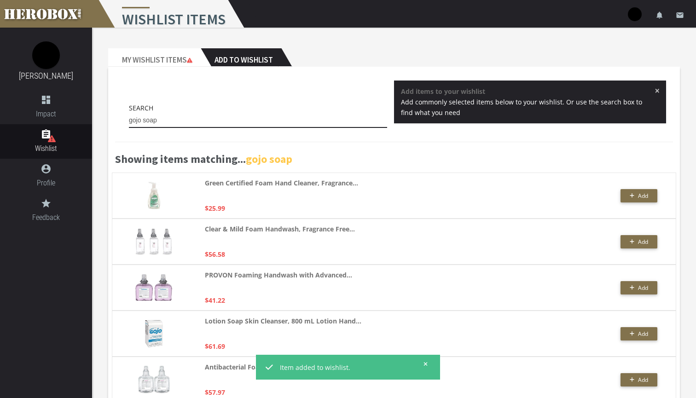
type input "gojo soap"
click at [236, 62] on h2 "Add to Wishlist" at bounding box center [241, 57] width 81 height 18
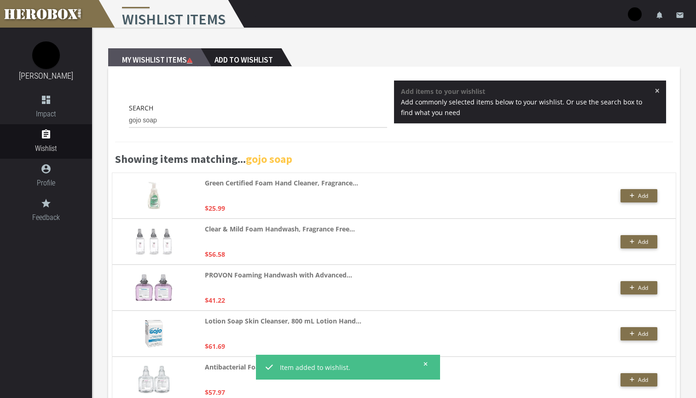
click at [156, 62] on h2 "My Wishlist Items" at bounding box center [154, 57] width 92 height 18
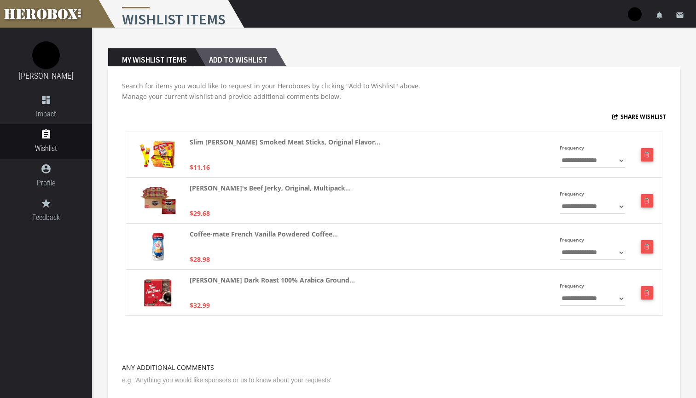
click at [241, 60] on h2 "Add to Wishlist" at bounding box center [235, 57] width 81 height 18
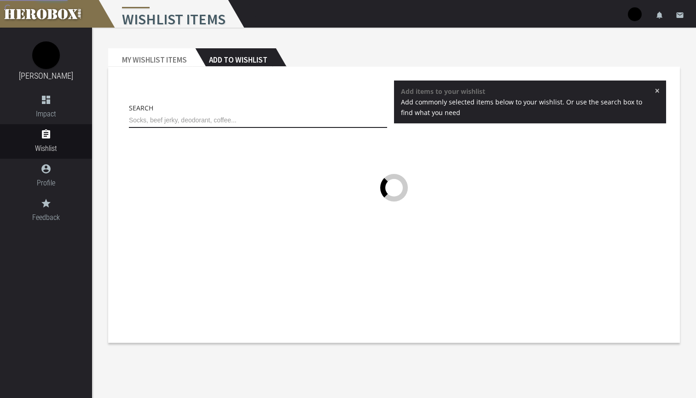
click at [196, 121] on input "text" at bounding box center [258, 120] width 258 height 15
type input "c"
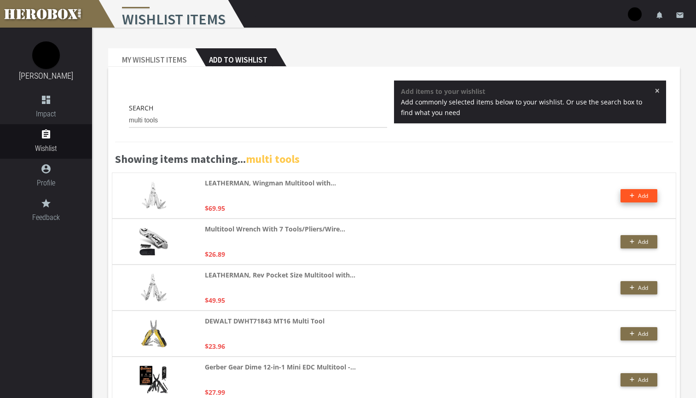
click at [642, 193] on span "Add" at bounding box center [643, 196] width 10 height 8
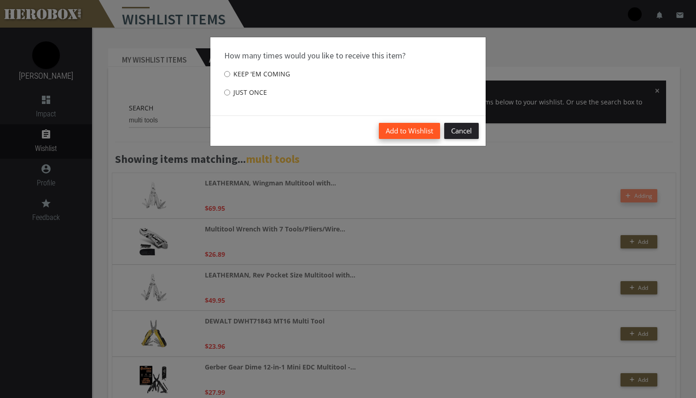
click at [400, 131] on button "Add to Wishlist" at bounding box center [409, 131] width 61 height 16
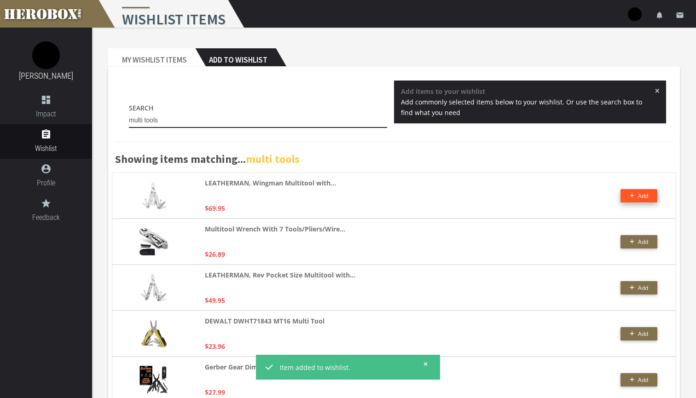
click at [197, 122] on input "multi tools" at bounding box center [258, 120] width 258 height 15
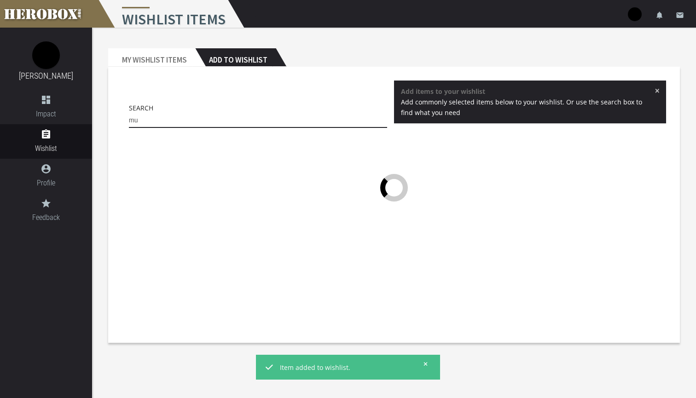
type input "m"
type input "e"
type input "s"
type input "n"
type input "x"
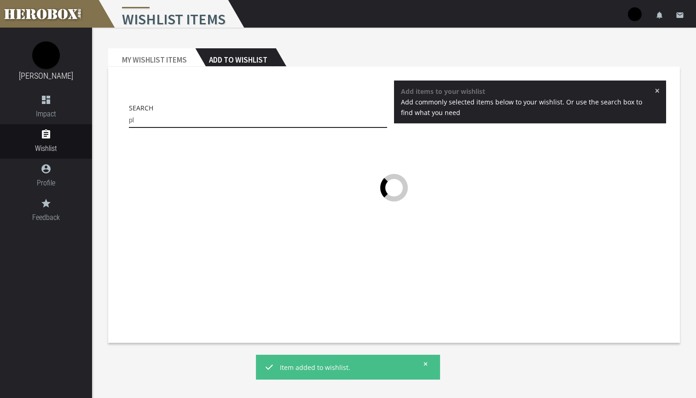
type input "p"
type input "c"
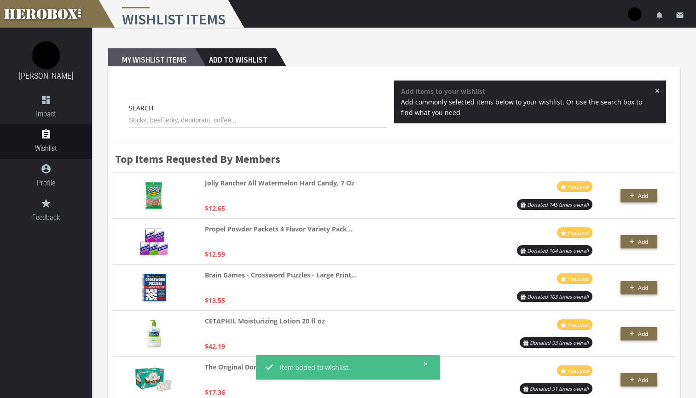
click at [175, 61] on h2 "My Wishlist Items" at bounding box center [151, 57] width 87 height 18
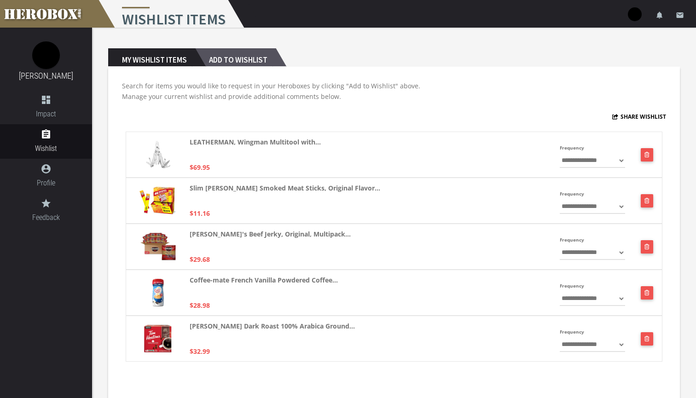
click at [230, 60] on h2 "Add to Wishlist" at bounding box center [235, 57] width 81 height 18
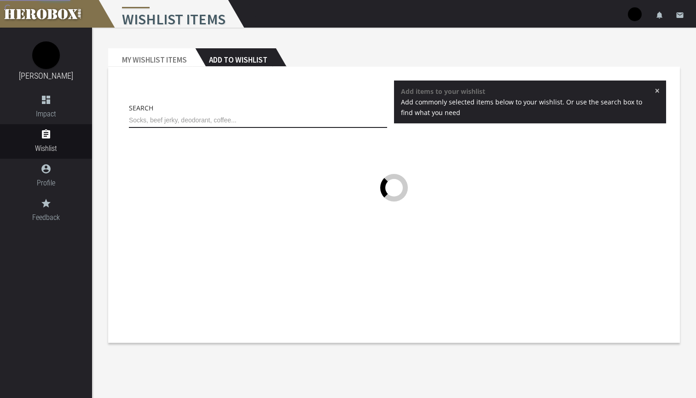
click at [178, 121] on input "text" at bounding box center [258, 120] width 258 height 15
type input "e"
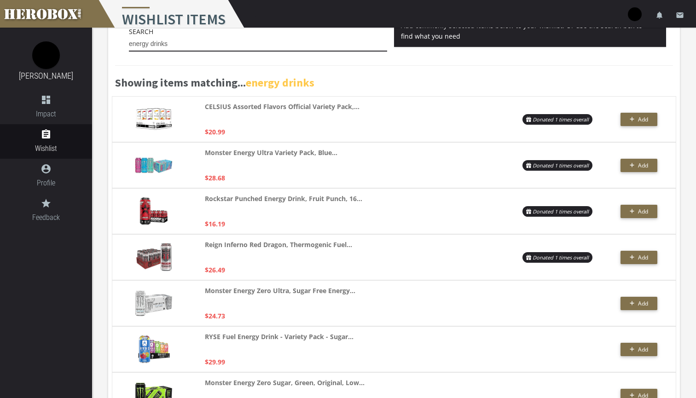
scroll to position [86, 0]
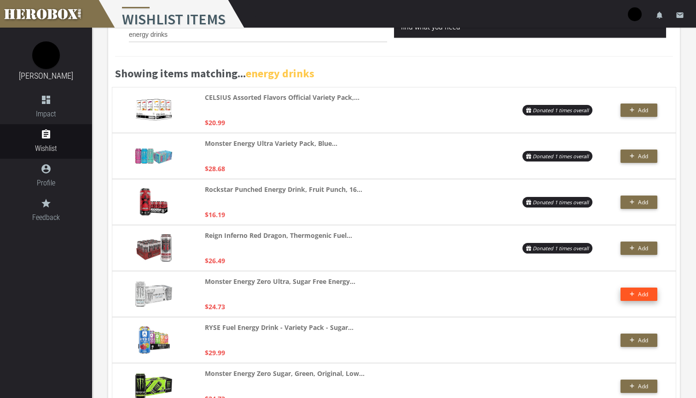
click at [633, 296] on button "Add" at bounding box center [638, 294] width 37 height 13
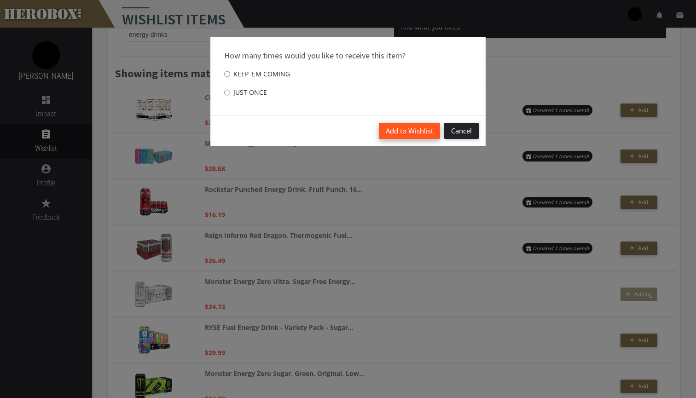
click at [409, 127] on button "Add to Wishlist" at bounding box center [409, 131] width 61 height 16
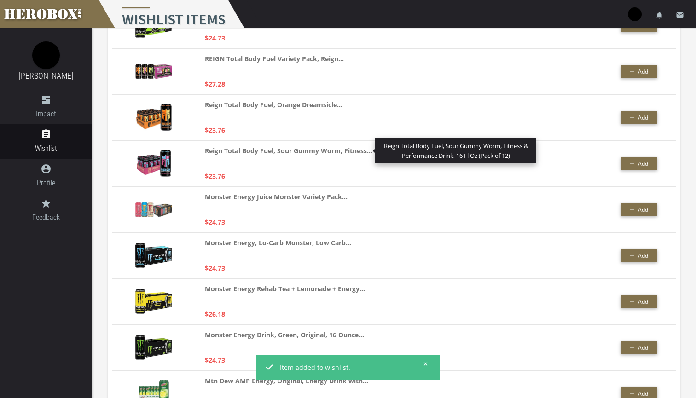
scroll to position [448, 0]
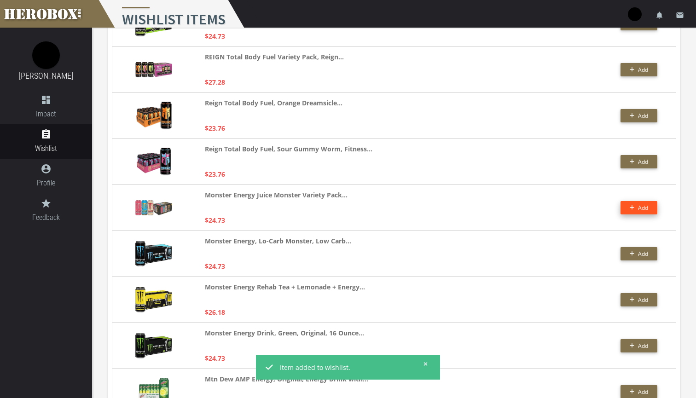
click at [635, 207] on button "Add" at bounding box center [638, 207] width 37 height 13
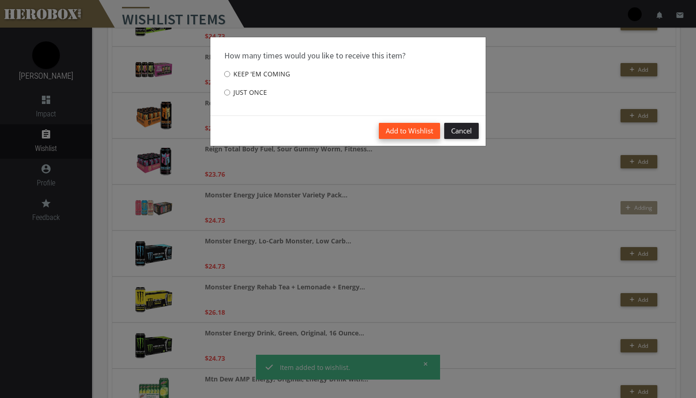
click at [418, 133] on button "Add to Wishlist" at bounding box center [409, 131] width 61 height 16
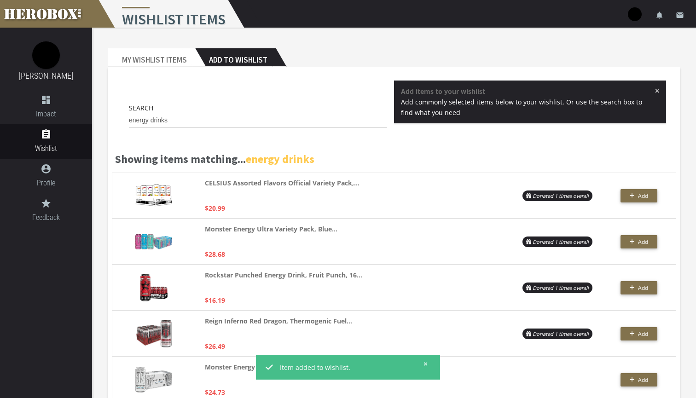
scroll to position [0, 0]
click at [188, 119] on input "energy drinks" at bounding box center [258, 120] width 258 height 15
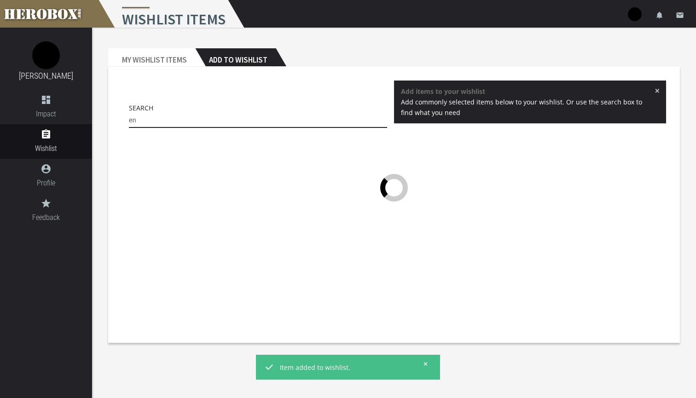
type input "e"
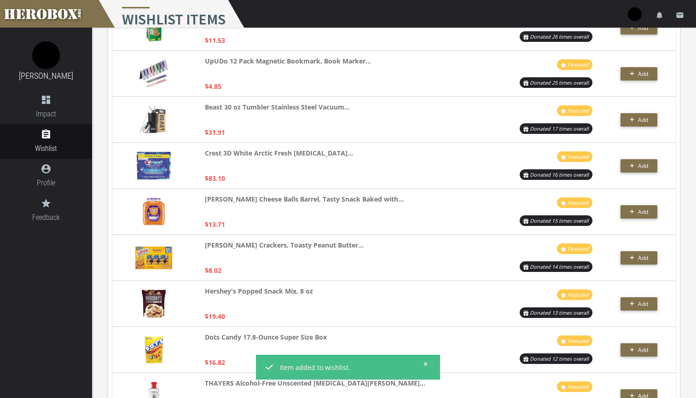
scroll to position [899, 0]
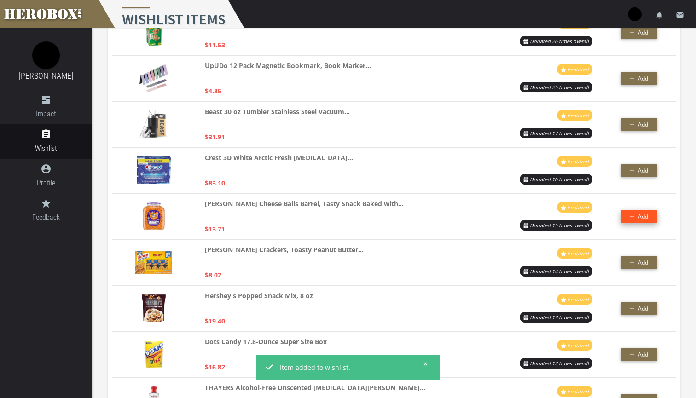
click at [647, 220] on span "Add" at bounding box center [643, 217] width 10 height 8
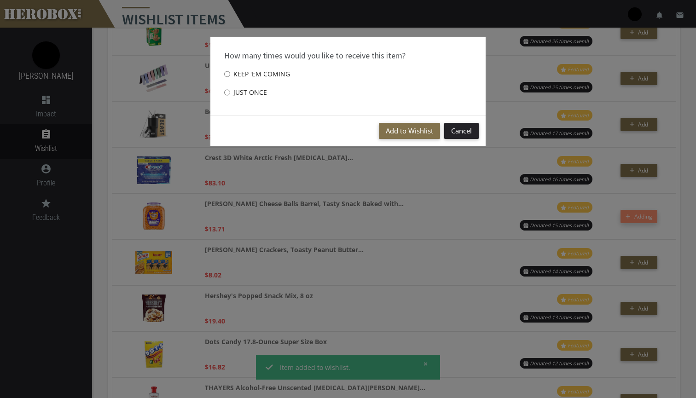
click at [227, 90] on input "Just once" at bounding box center [227, 92] width 6 height 15
radio input "****"
click at [405, 131] on button "Add to Wishlist" at bounding box center [409, 131] width 61 height 16
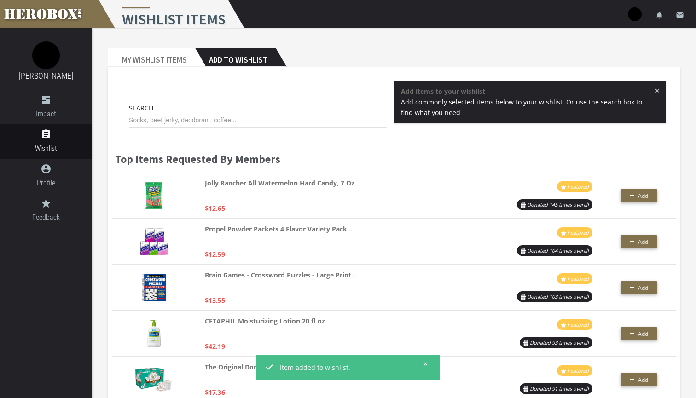
scroll to position [0, 0]
click at [199, 124] on input "text" at bounding box center [258, 120] width 258 height 15
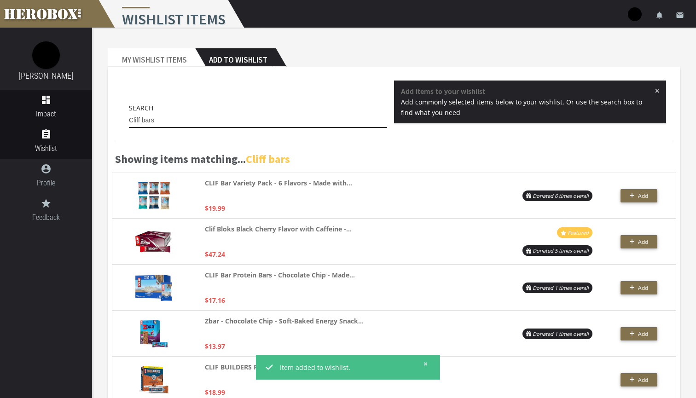
type input "Cliff bars"
click at [51, 107] on link "dashboard Impact" at bounding box center [46, 107] width 92 height 35
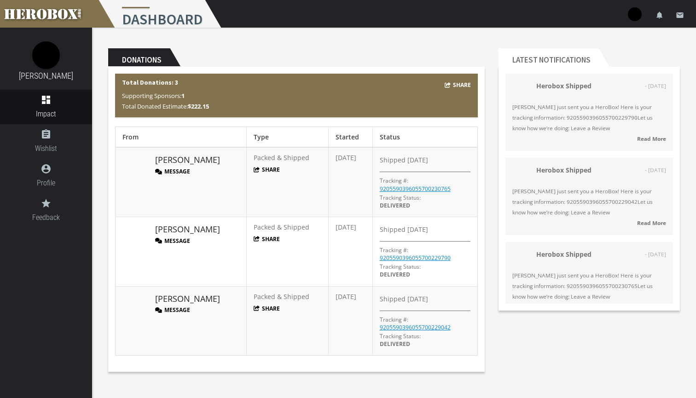
click at [37, 63] on img at bounding box center [46, 55] width 28 height 28
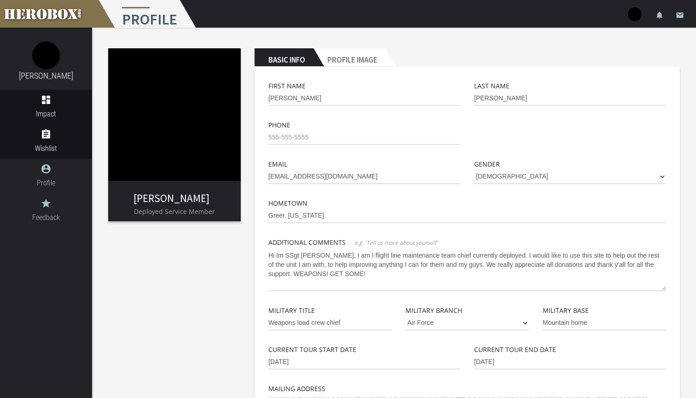
click at [52, 143] on span "Wishlist" at bounding box center [46, 149] width 92 height 12
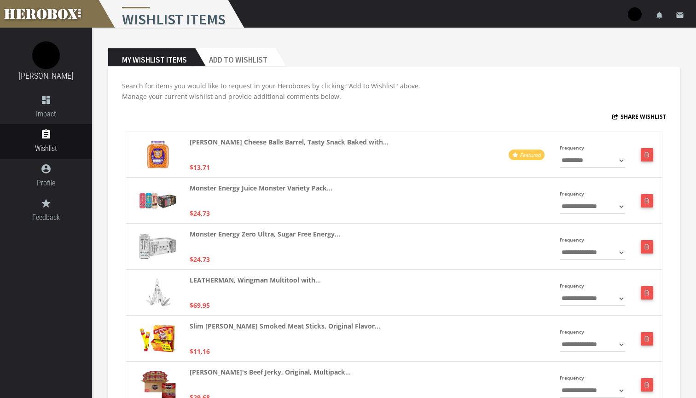
click at [249, 67] on div "**********" at bounding box center [393, 360] width 571 height 587
click at [249, 59] on h2 "Add to Wishlist" at bounding box center [235, 57] width 81 height 18
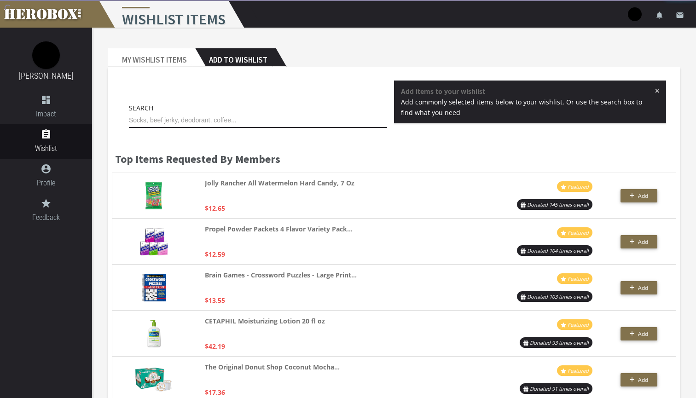
click at [186, 119] on input "text" at bounding box center [258, 120] width 258 height 15
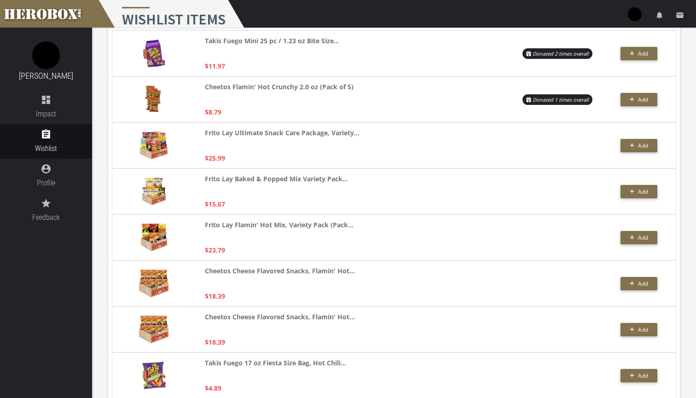
scroll to position [213, 0]
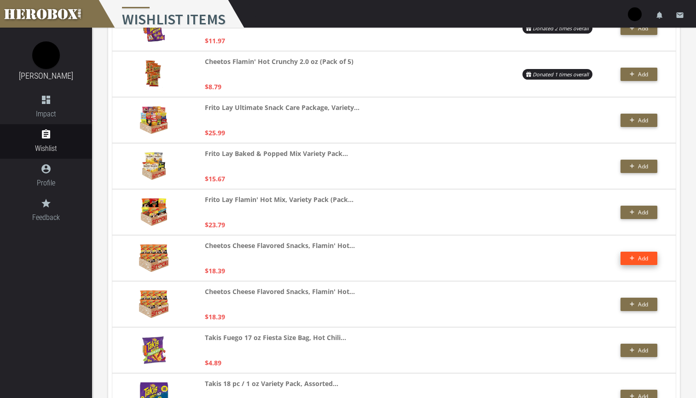
click at [638, 255] on span "Add" at bounding box center [643, 258] width 10 height 8
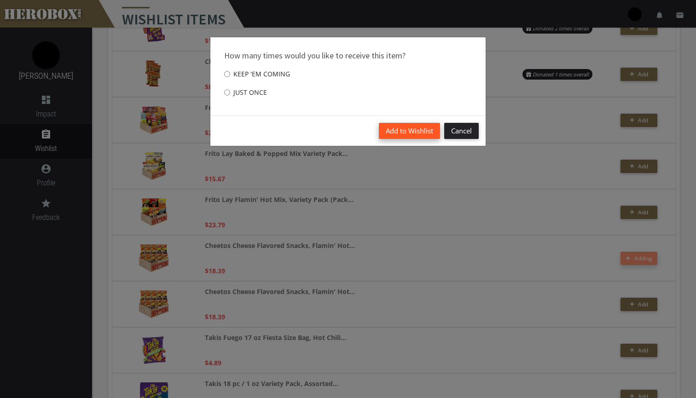
click at [415, 131] on button "Add to Wishlist" at bounding box center [409, 131] width 61 height 16
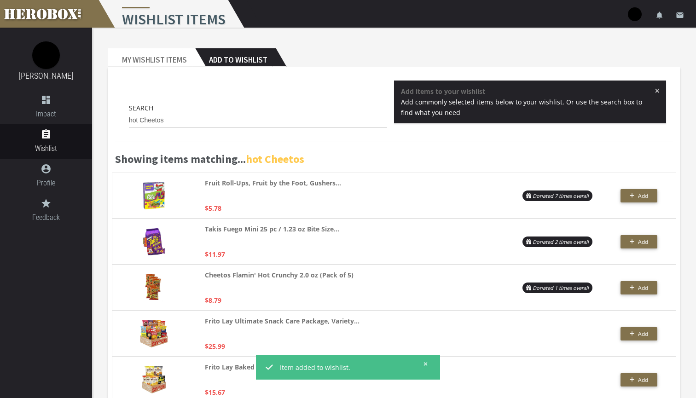
scroll to position [0, 0]
click at [182, 119] on input "hot Cheetos" at bounding box center [258, 120] width 258 height 15
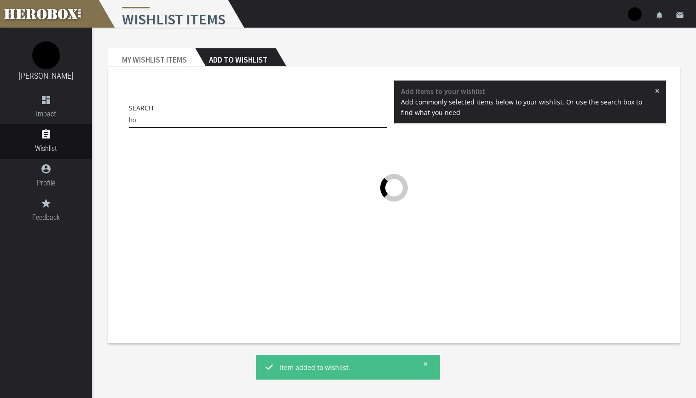
type input "h"
type input "y"
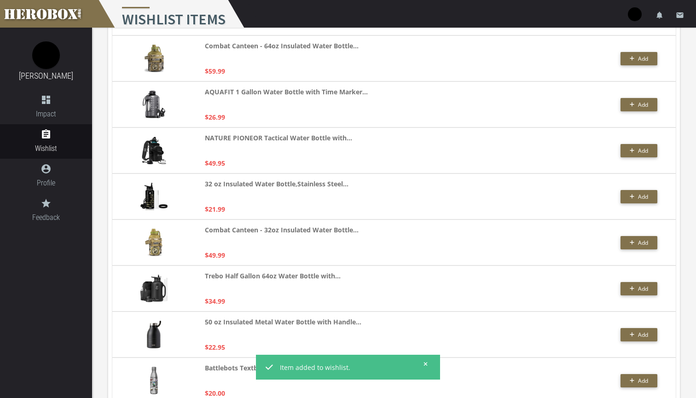
scroll to position [299, 0]
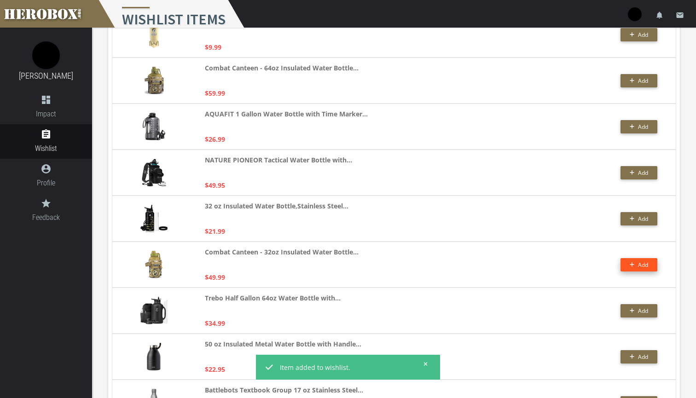
type input "battle bottle"
click at [634, 262] on span "Add" at bounding box center [638, 265] width 19 height 8
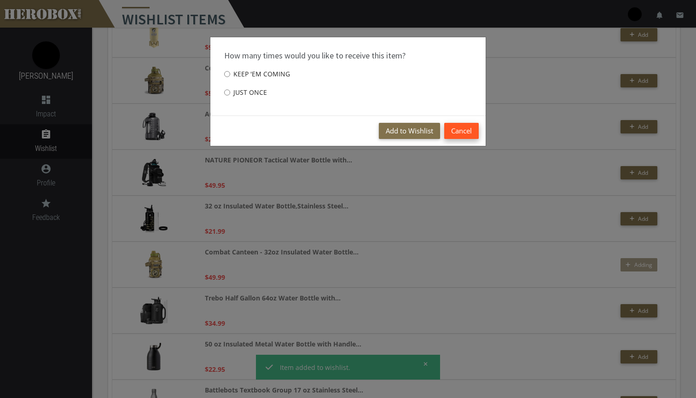
click at [466, 127] on button "Cancel" at bounding box center [461, 131] width 35 height 16
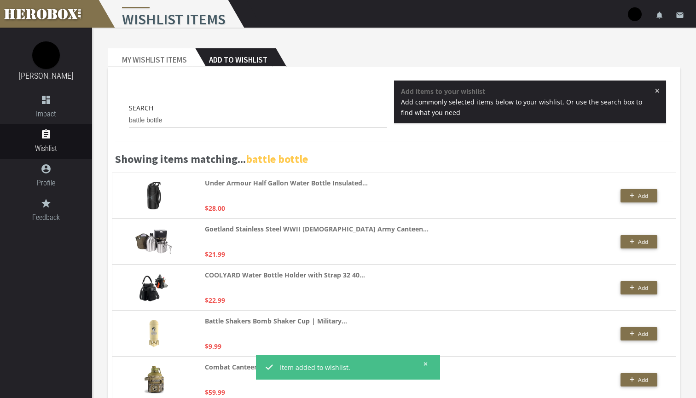
scroll to position [0, 0]
click at [168, 121] on input "battle bottle" at bounding box center [258, 120] width 258 height 15
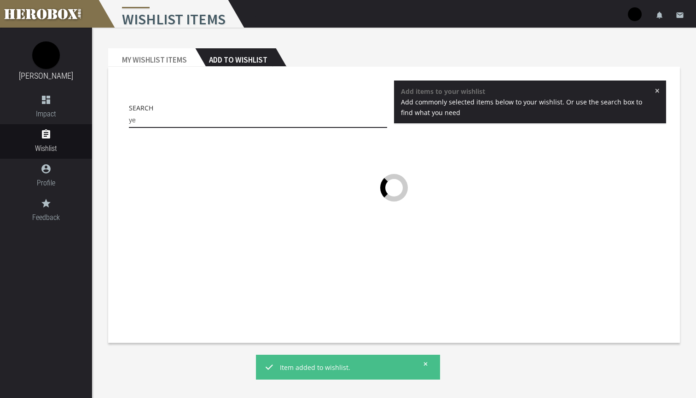
type input "y"
type input "a"
type input "t"
type input "r"
type input "a"
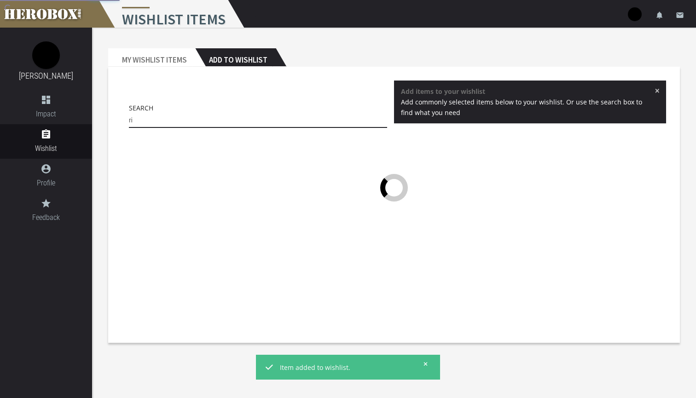
type input "r"
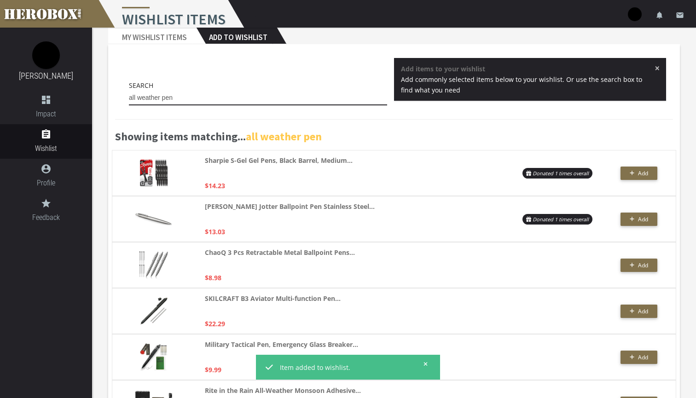
scroll to position [37, 0]
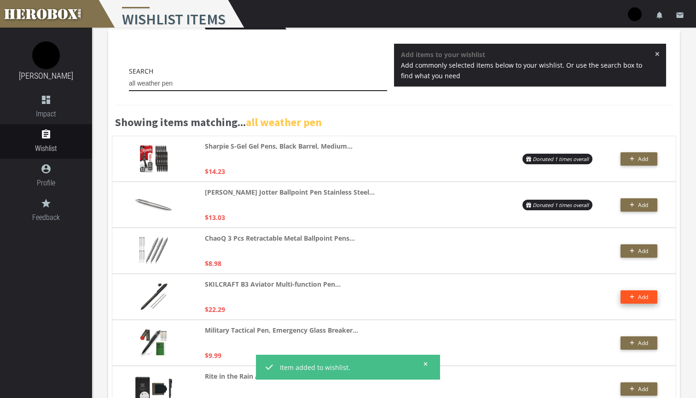
type input "all weather pen"
click at [643, 295] on span "Add" at bounding box center [643, 297] width 10 height 8
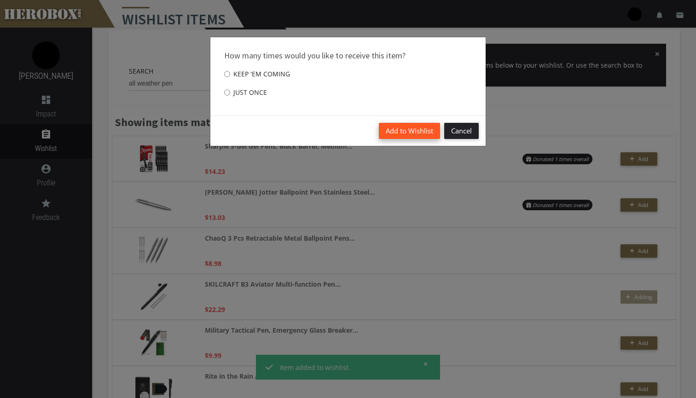
click at [412, 130] on button "Add to Wishlist" at bounding box center [409, 131] width 61 height 16
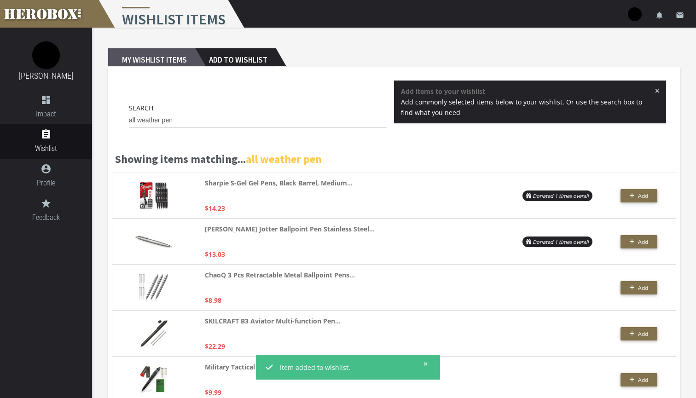
scroll to position [0, 0]
click at [154, 63] on h2 "My Wishlist Items" at bounding box center [151, 57] width 87 height 18
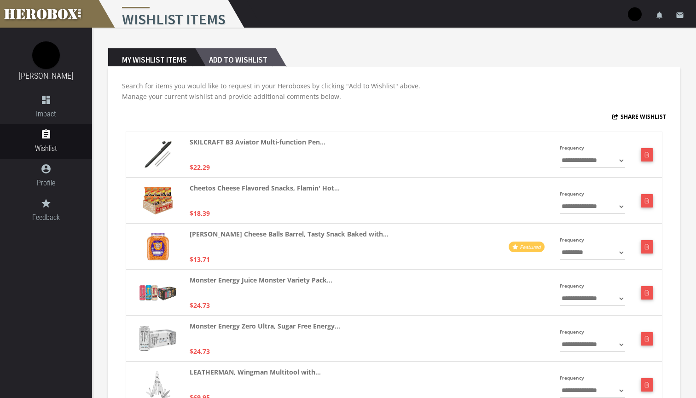
click at [240, 59] on h2 "Add to Wishlist" at bounding box center [235, 57] width 81 height 18
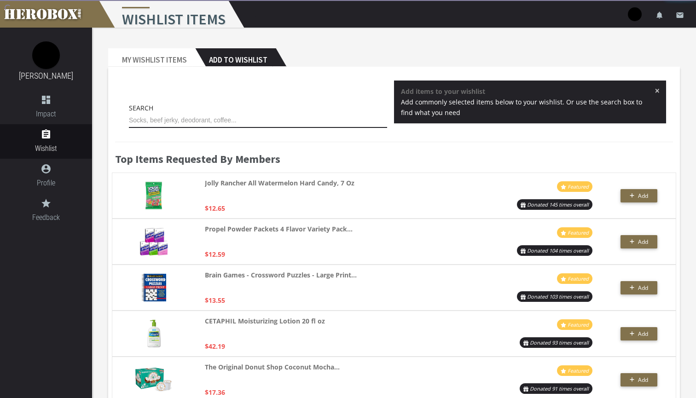
click at [189, 121] on input "text" at bounding box center [258, 120] width 258 height 15
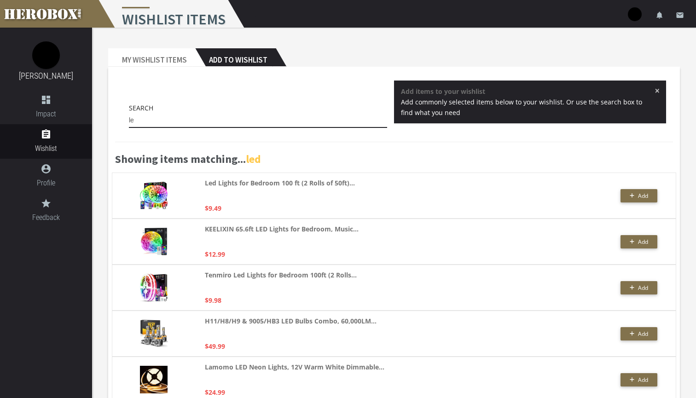
type input "l"
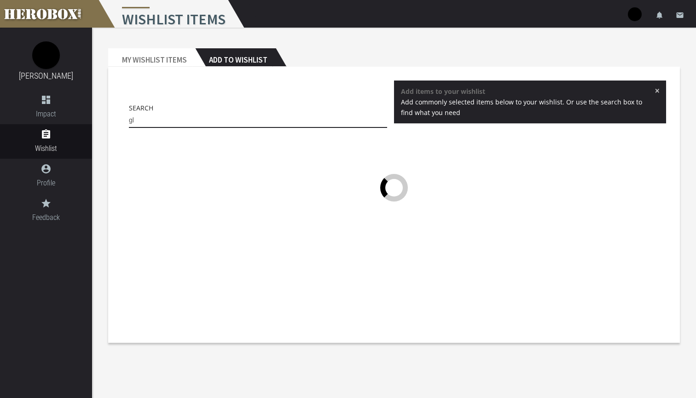
type input "g"
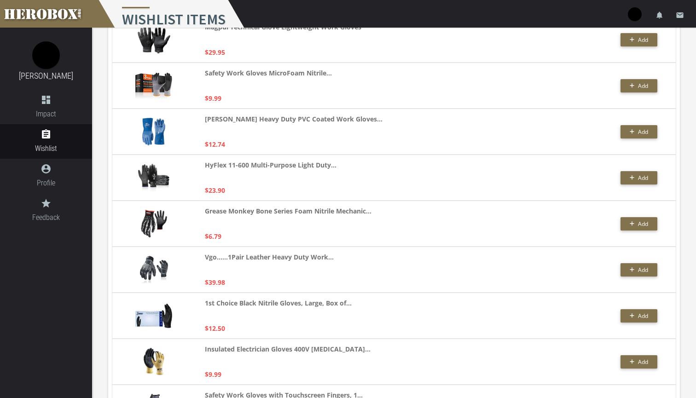
scroll to position [345, 0]
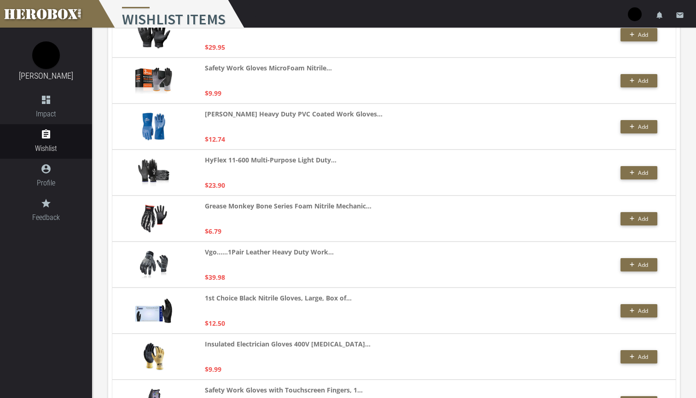
click at [148, 266] on img at bounding box center [154, 265] width 28 height 28
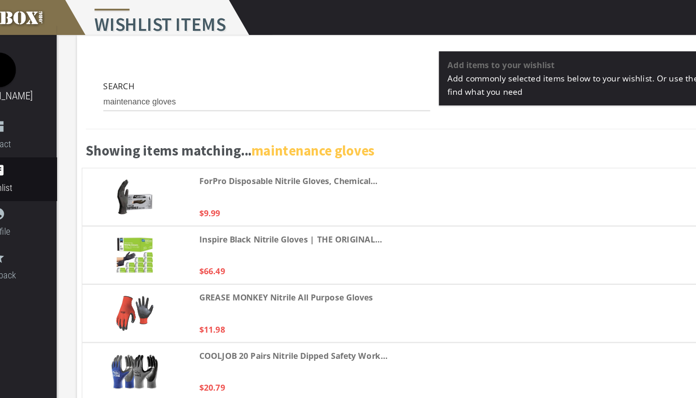
scroll to position [0, 0]
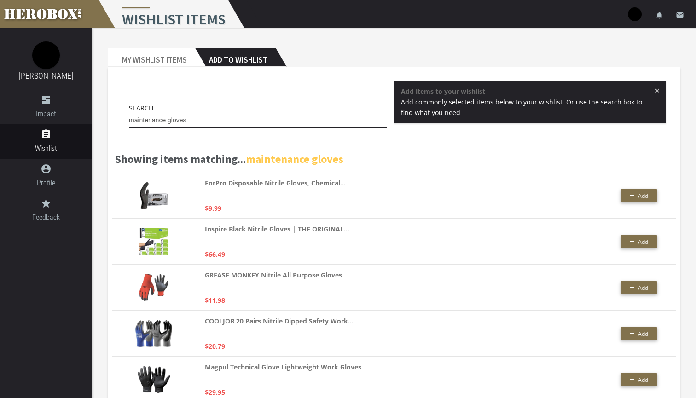
click at [167, 121] on input "maintenance gloves" at bounding box center [258, 120] width 258 height 15
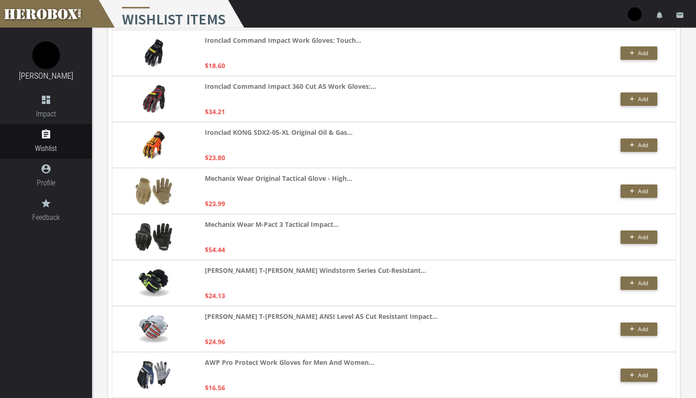
scroll to position [727, 0]
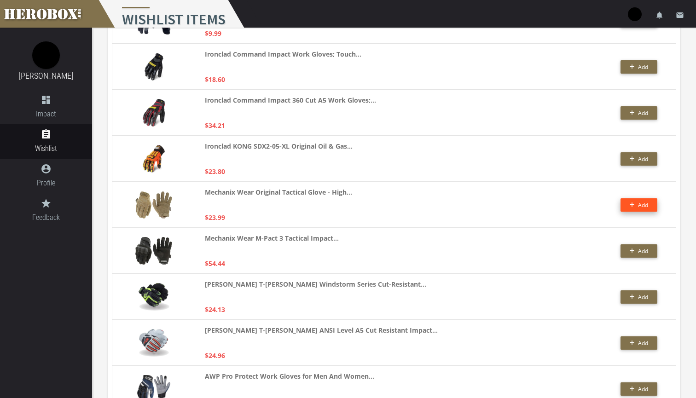
click at [630, 204] on button "Add" at bounding box center [638, 204] width 37 height 13
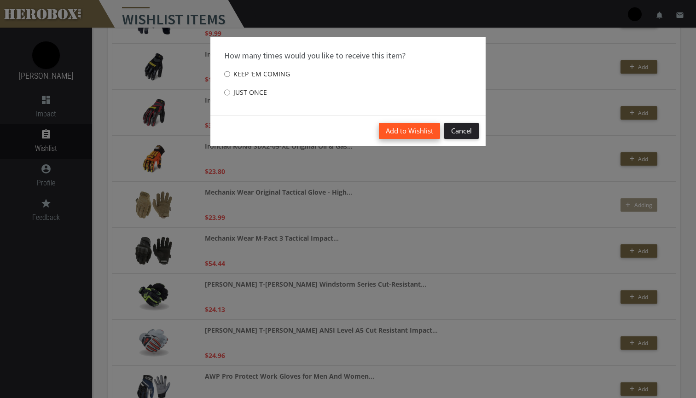
click at [401, 131] on button "Add to Wishlist" at bounding box center [409, 131] width 61 height 16
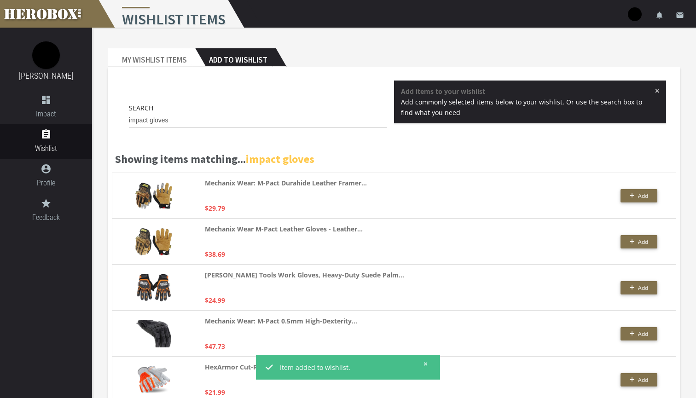
scroll to position [0, 0]
click at [181, 119] on input "impact gloves" at bounding box center [258, 120] width 258 height 15
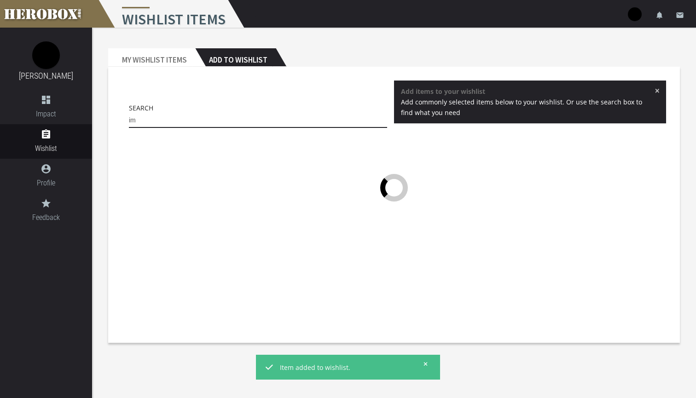
type input "i"
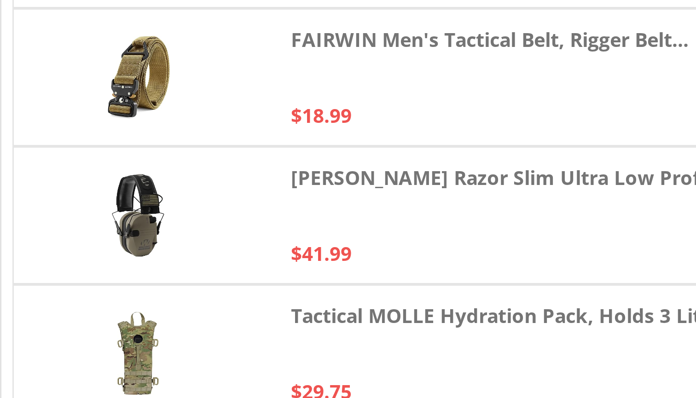
scroll to position [152, 0]
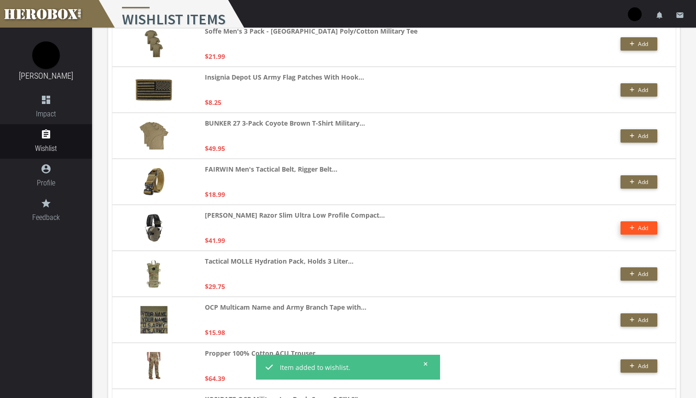
click at [645, 224] on button "Add" at bounding box center [638, 227] width 37 height 13
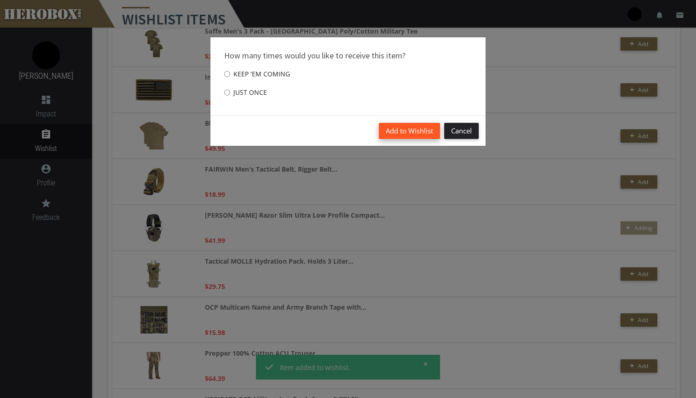
click at [403, 128] on button "Add to Wishlist" at bounding box center [409, 131] width 61 height 16
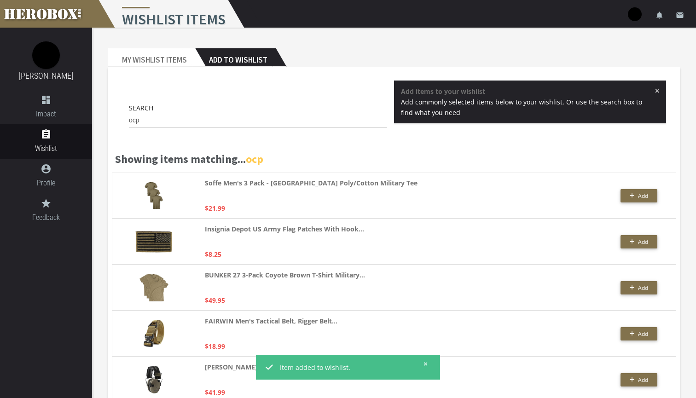
scroll to position [0, 0]
click at [167, 121] on input "ocp" at bounding box center [258, 120] width 258 height 15
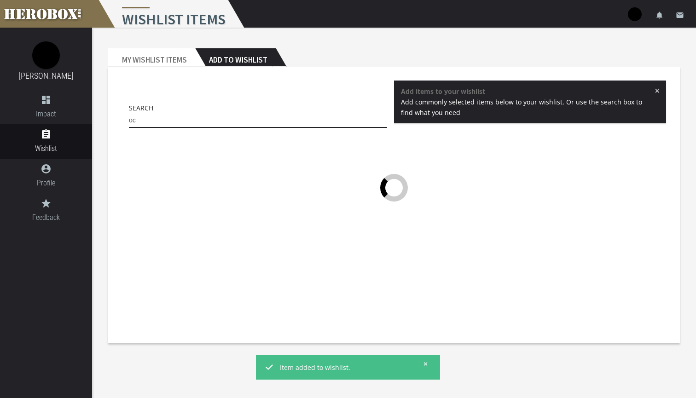
type input "o"
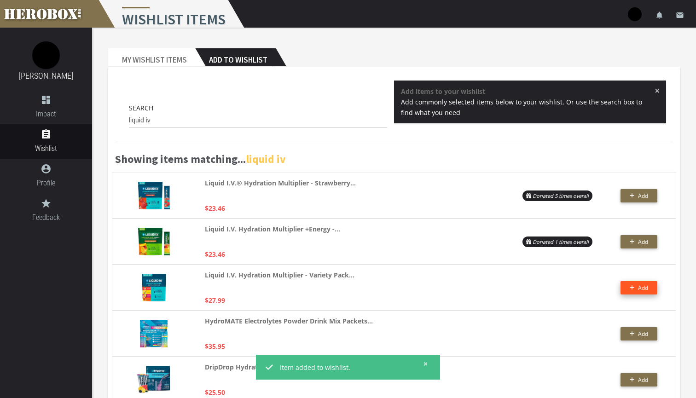
click at [633, 287] on icon "button" at bounding box center [631, 288] width 5 height 6
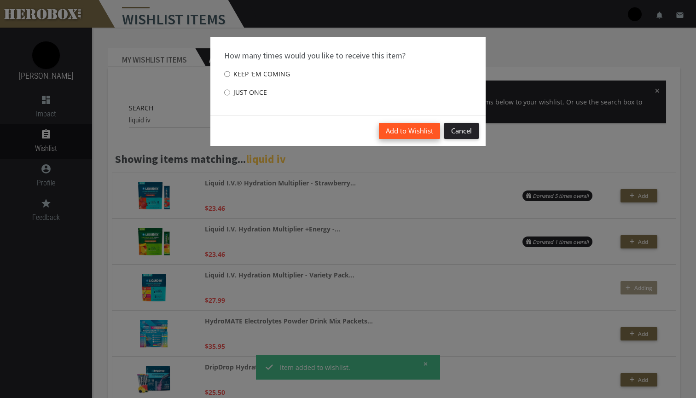
click at [394, 128] on button "Add to Wishlist" at bounding box center [409, 131] width 61 height 16
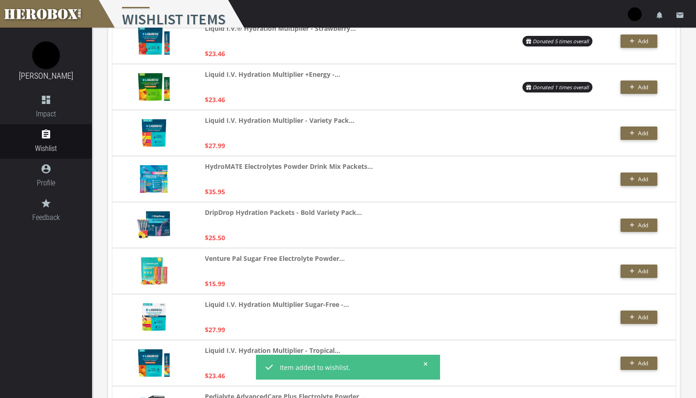
scroll to position [157, 0]
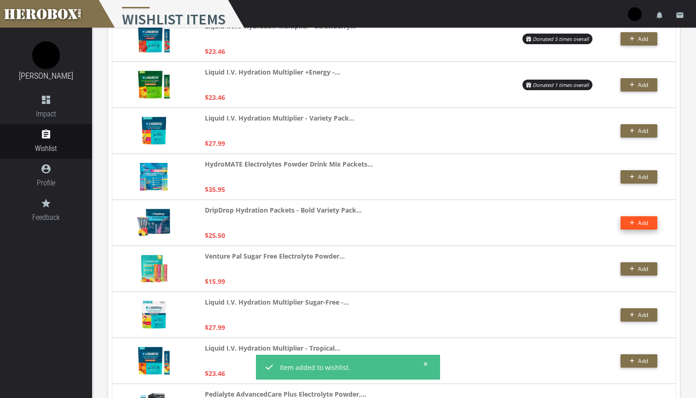
click at [629, 220] on button "Add" at bounding box center [638, 222] width 37 height 13
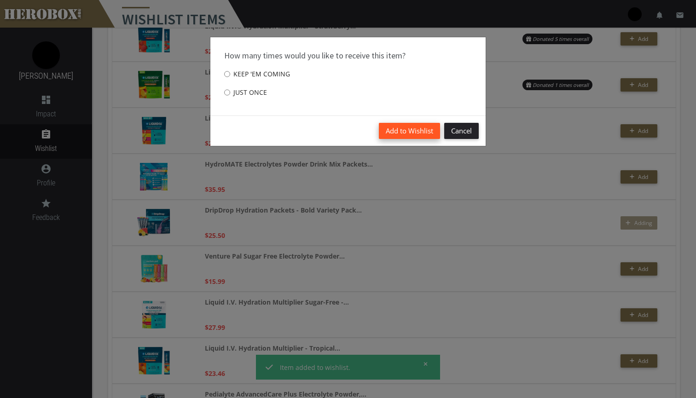
click at [412, 132] on button "Add to Wishlist" at bounding box center [409, 131] width 61 height 16
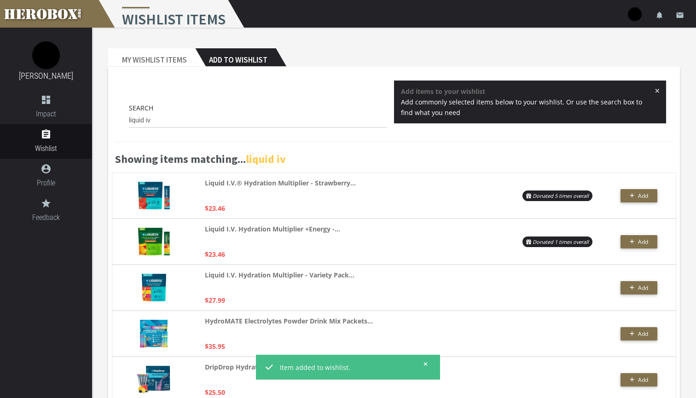
scroll to position [0, 0]
click at [167, 122] on input "liquid iv" at bounding box center [258, 120] width 258 height 15
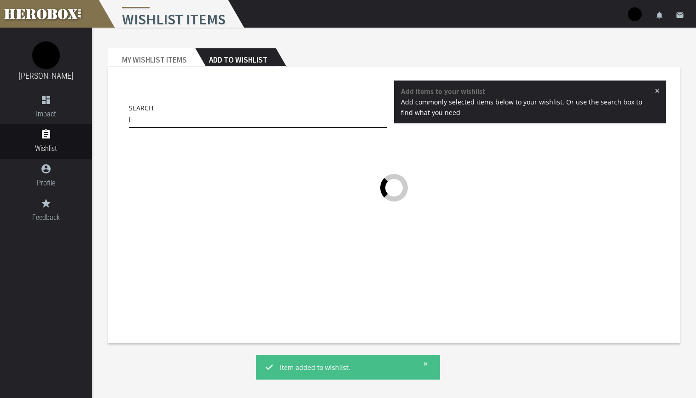
type input "l"
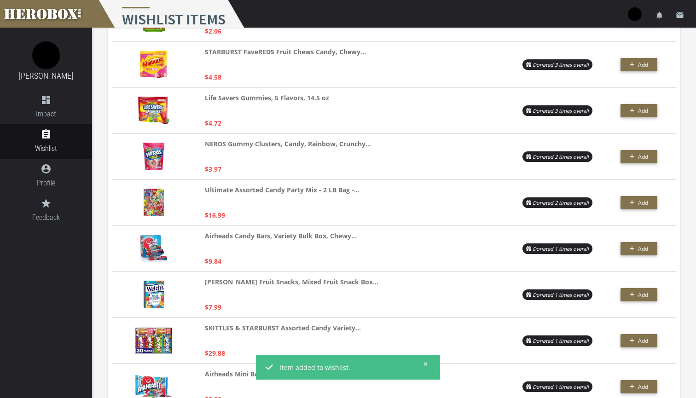
scroll to position [225, 0]
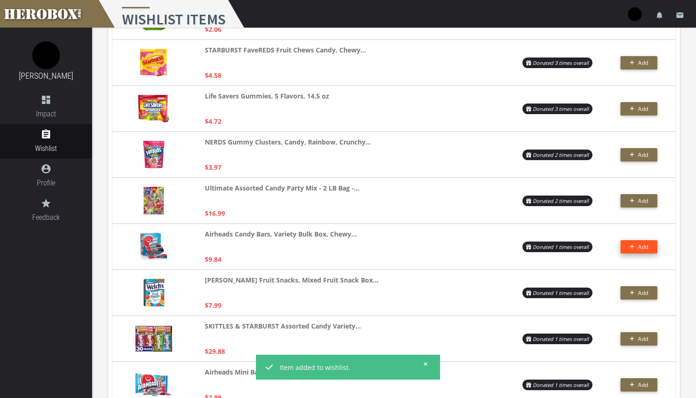
click at [647, 247] on span "Add" at bounding box center [643, 247] width 10 height 8
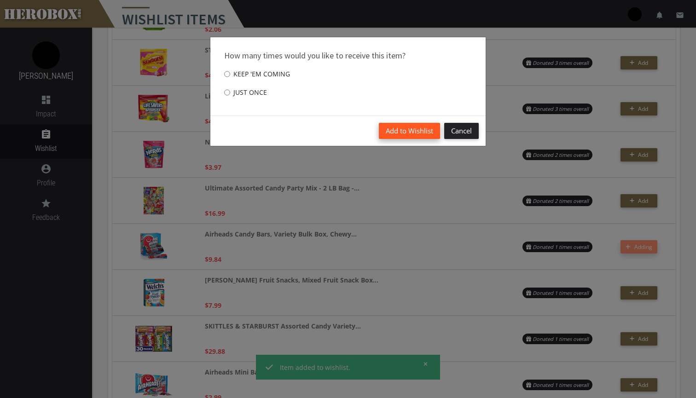
click at [402, 125] on button "Add to Wishlist" at bounding box center [409, 131] width 61 height 16
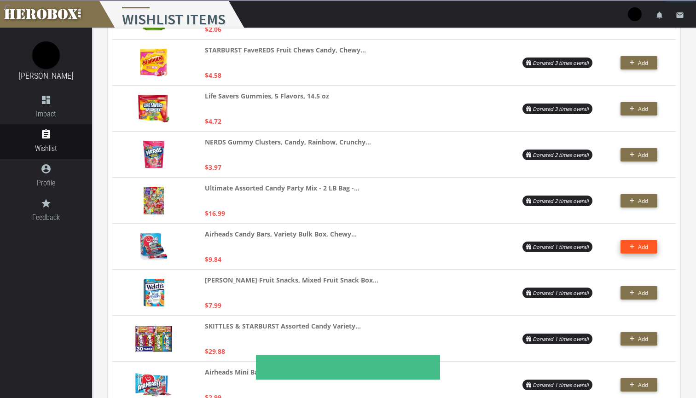
scroll to position [286, 0]
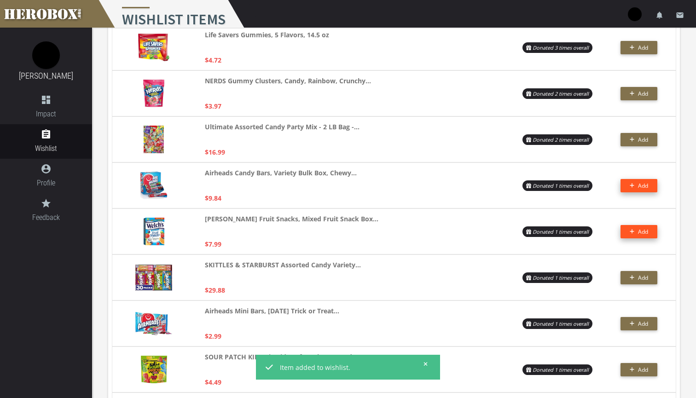
click at [628, 232] on button "Add" at bounding box center [638, 231] width 37 height 13
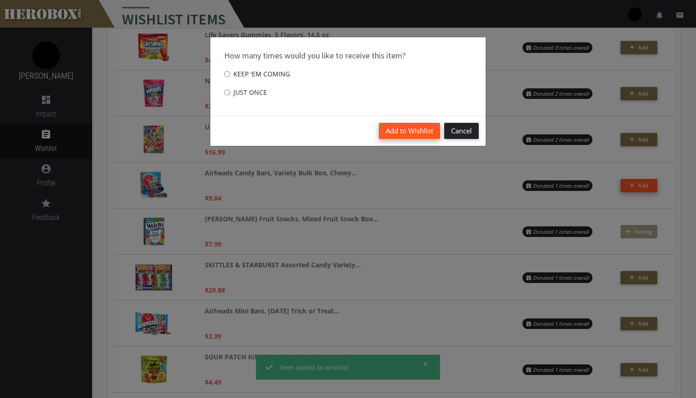
click at [411, 132] on button "Add to Wishlist" at bounding box center [409, 131] width 61 height 16
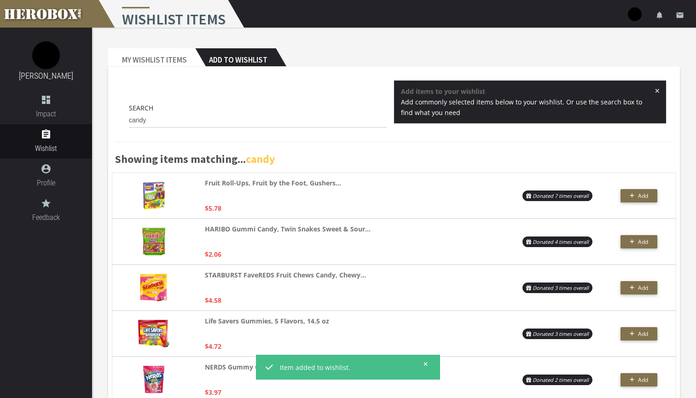
scroll to position [0, 0]
click at [154, 121] on input "candy" at bounding box center [258, 120] width 258 height 15
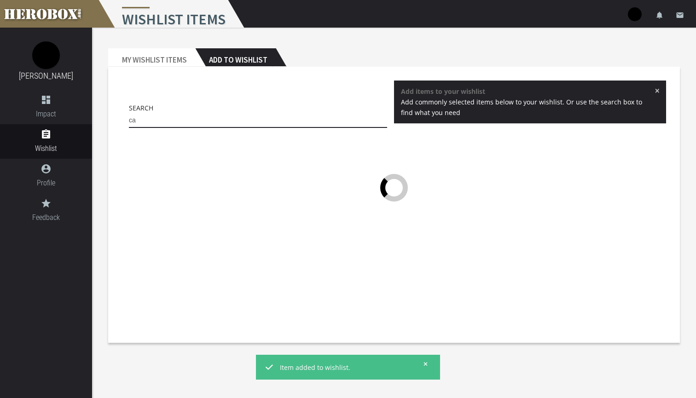
type input "c"
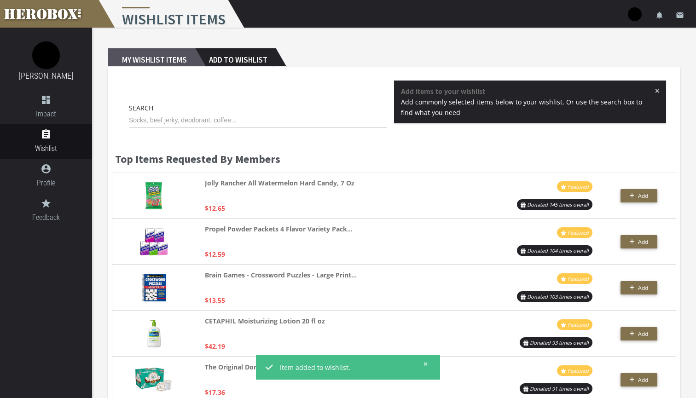
click at [169, 57] on h2 "My Wishlist Items" at bounding box center [151, 57] width 87 height 18
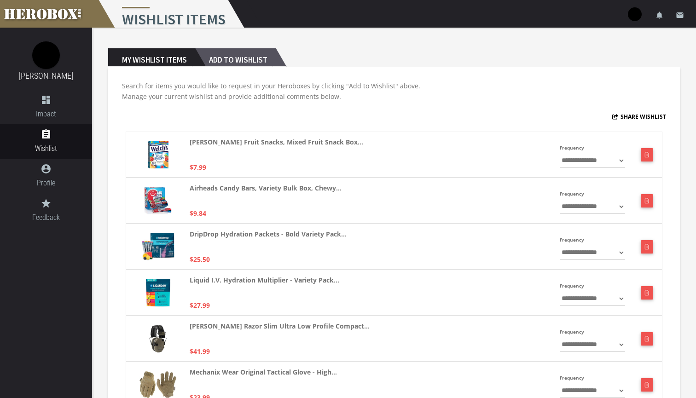
click at [242, 62] on h2 "Add to Wishlist" at bounding box center [235, 57] width 81 height 18
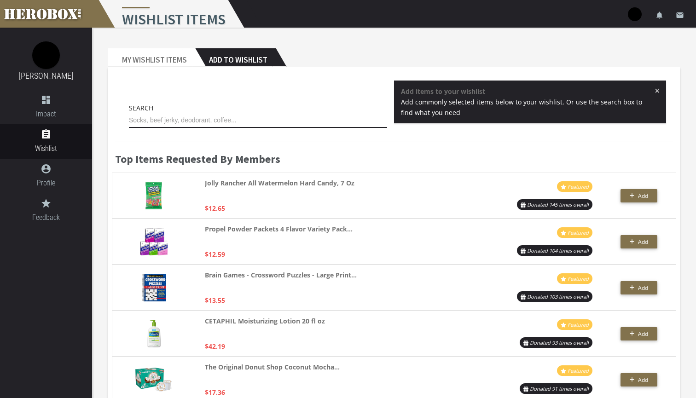
click at [262, 117] on input "text" at bounding box center [258, 120] width 258 height 15
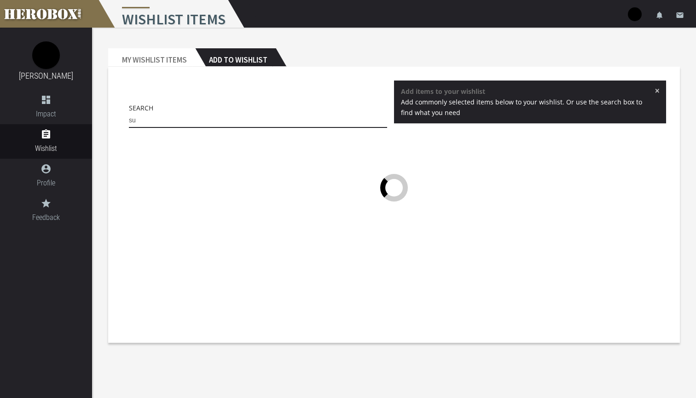
type input "s"
type input "b"
type input "o"
type input "c"
type input "chairs"
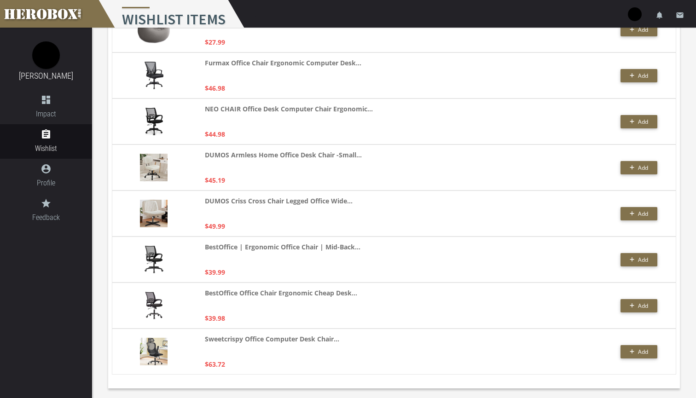
scroll to position [902, 0]
